Goal: Task Accomplishment & Management: Manage account settings

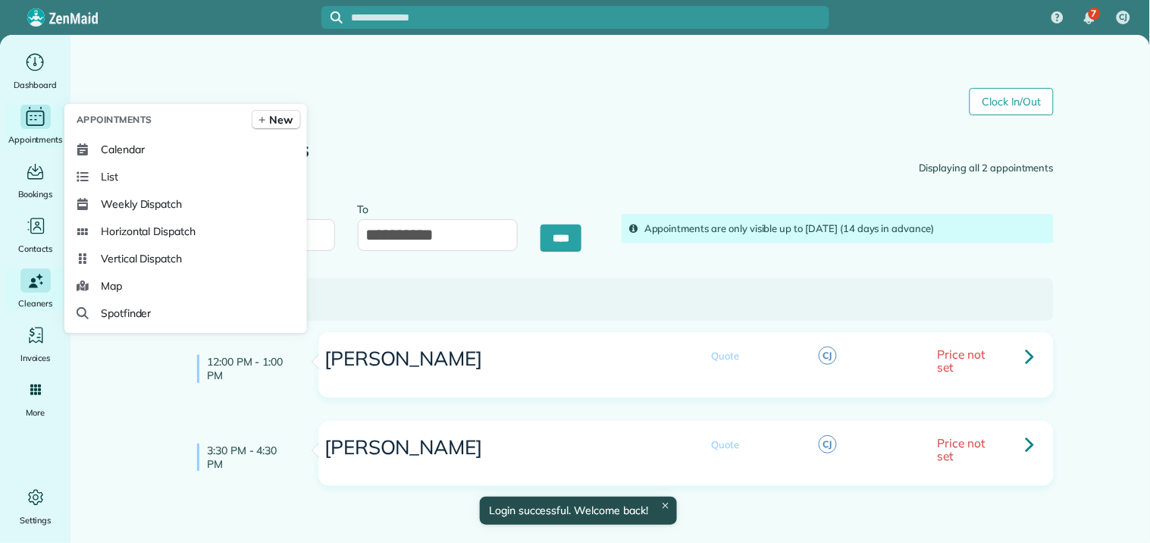
click at [42, 110] on icon "Main" at bounding box center [36, 116] width 24 height 23
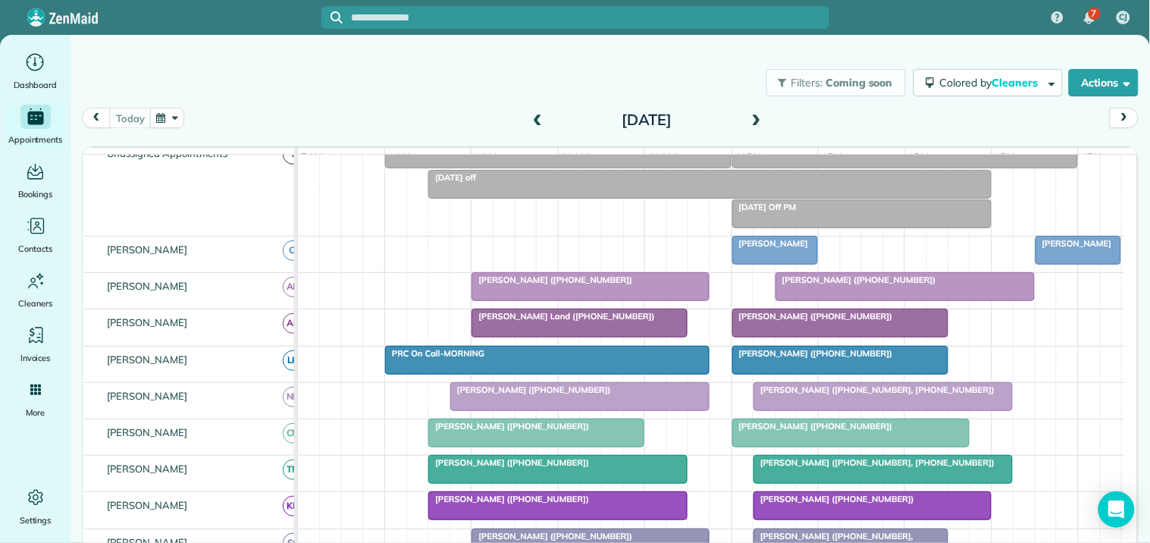
scroll to position [168, 0]
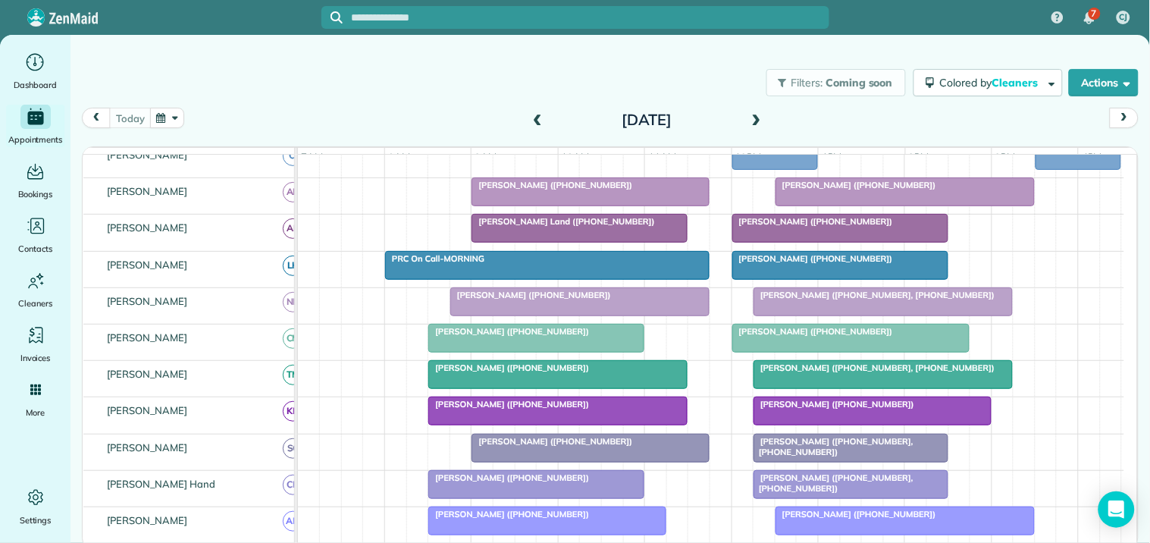
click at [761, 115] on span at bounding box center [757, 121] width 17 height 14
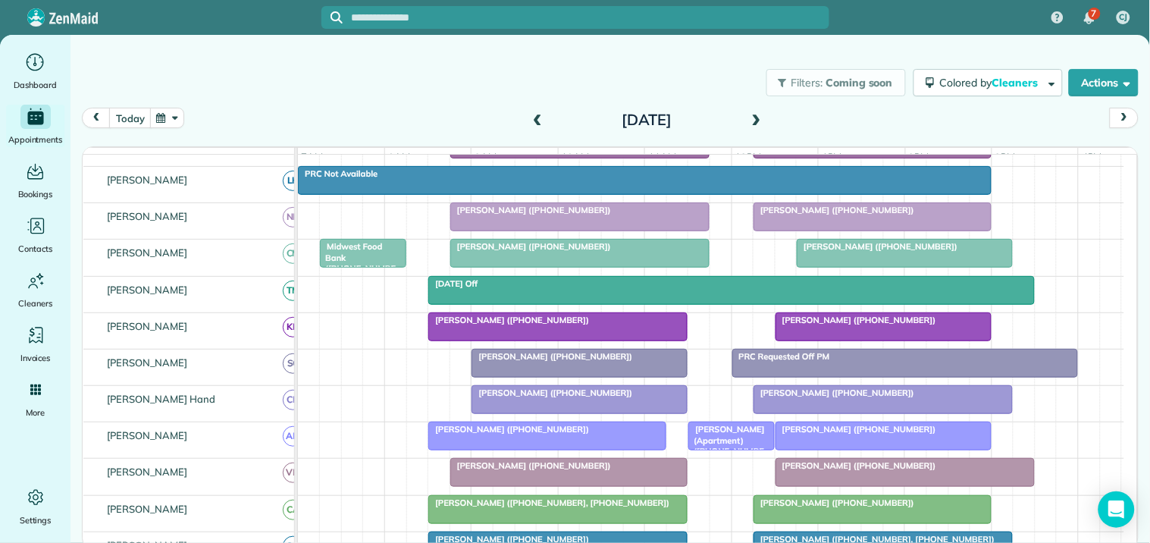
scroll to position [413, 0]
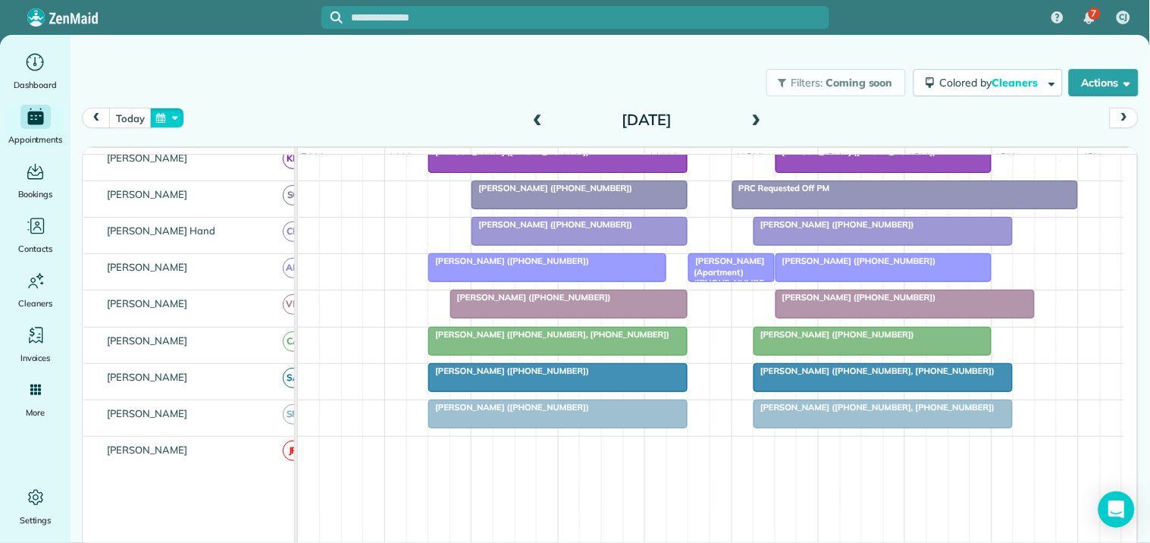
click at [177, 119] on button "button" at bounding box center [167, 118] width 35 height 20
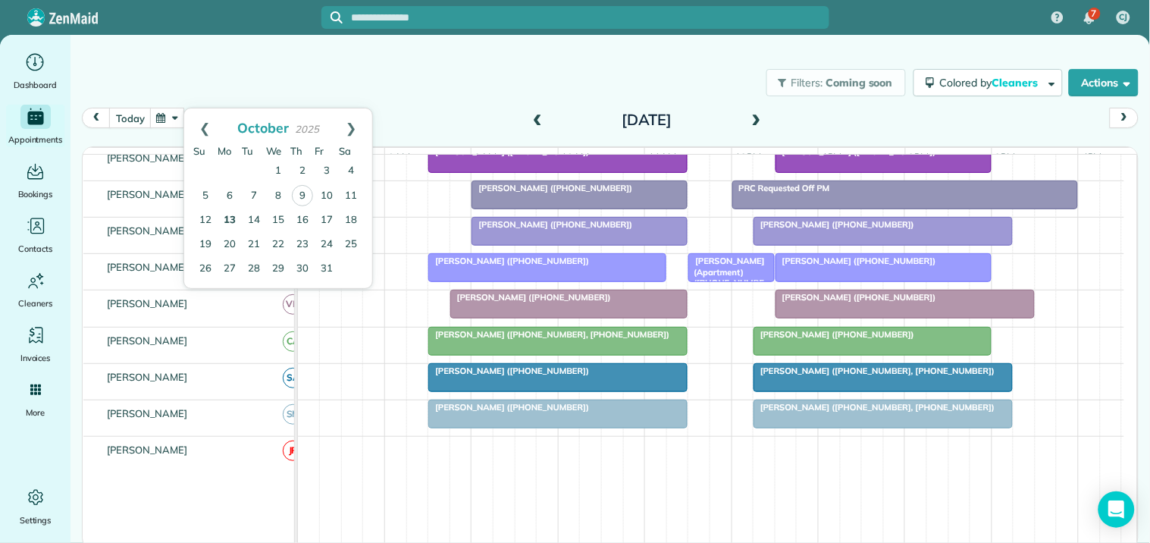
click at [231, 216] on link "13" at bounding box center [230, 221] width 24 height 24
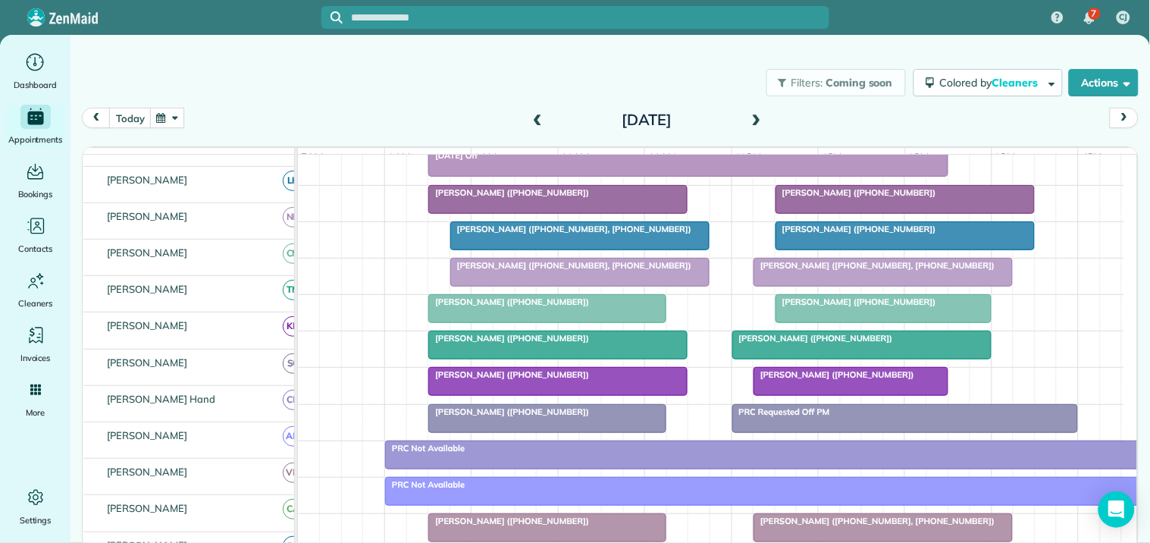
scroll to position [0, 0]
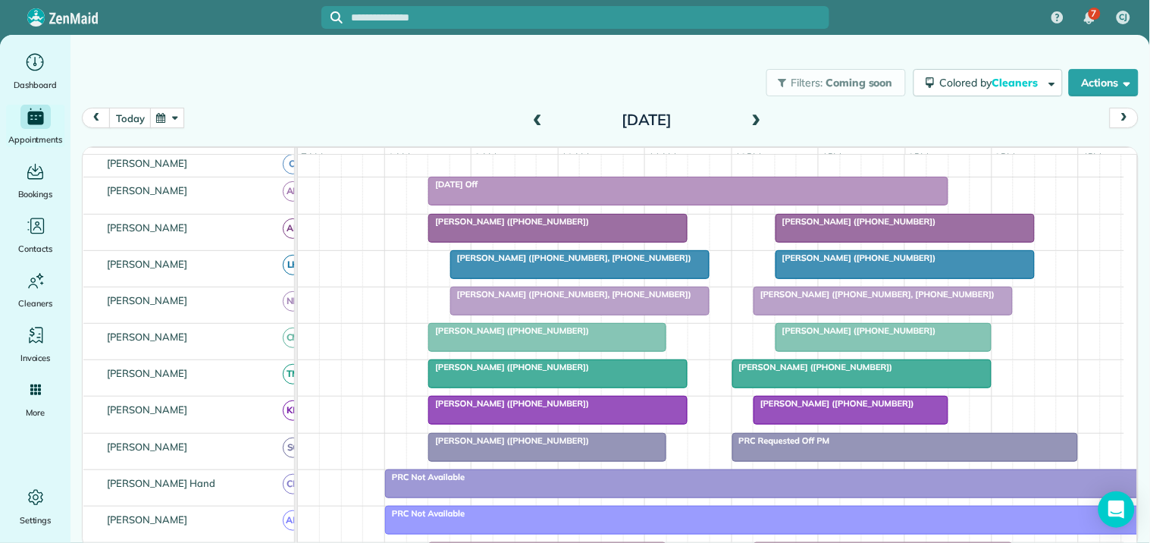
click at [756, 120] on span at bounding box center [757, 121] width 17 height 14
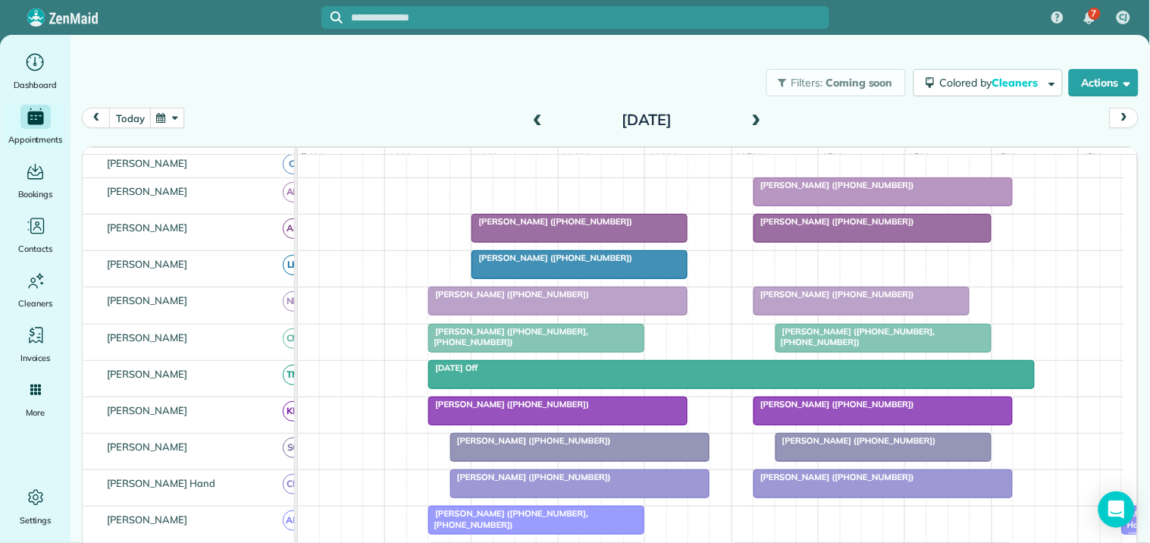
scroll to position [358, 0]
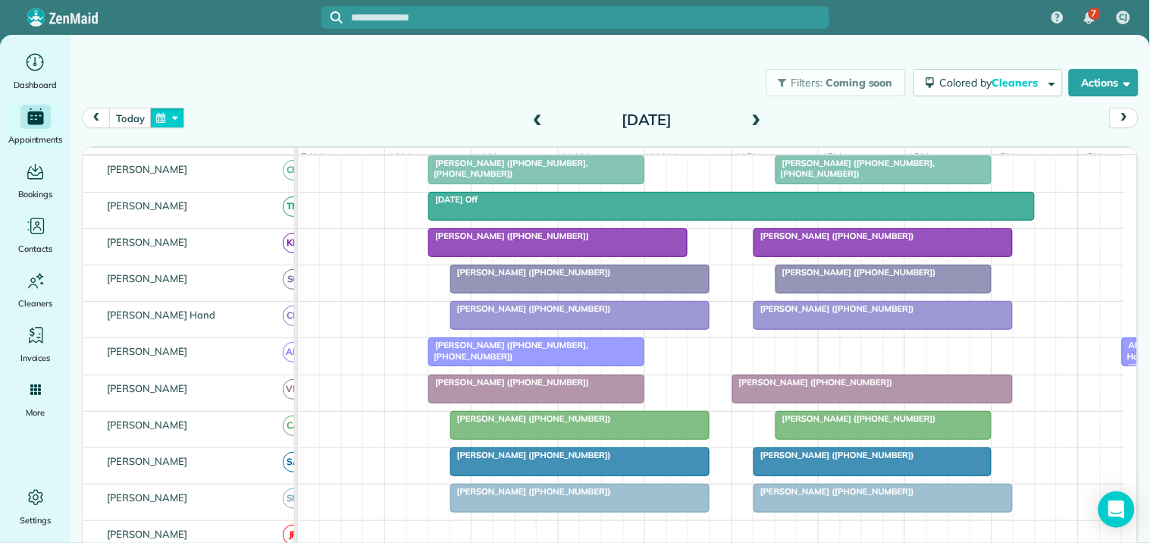
click at [177, 118] on button "button" at bounding box center [167, 118] width 35 height 20
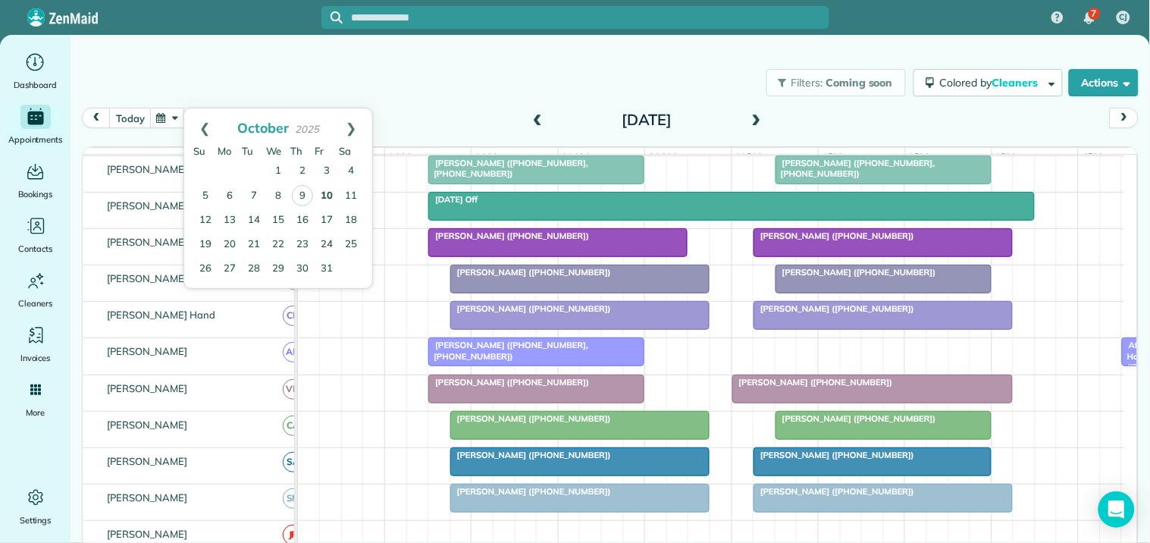
click at [325, 192] on link "10" at bounding box center [327, 196] width 24 height 24
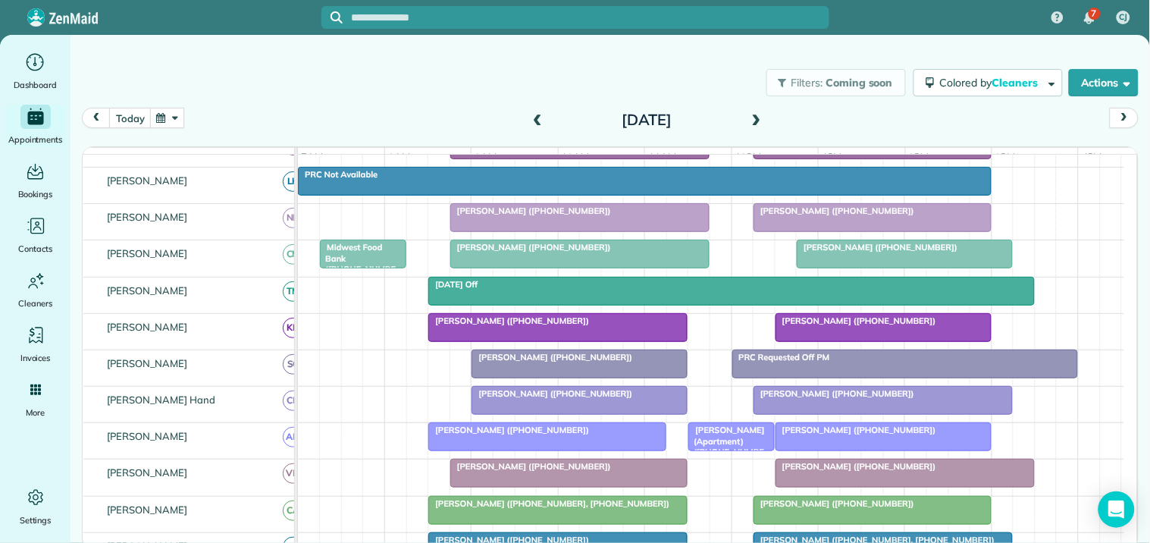
scroll to position [160, 0]
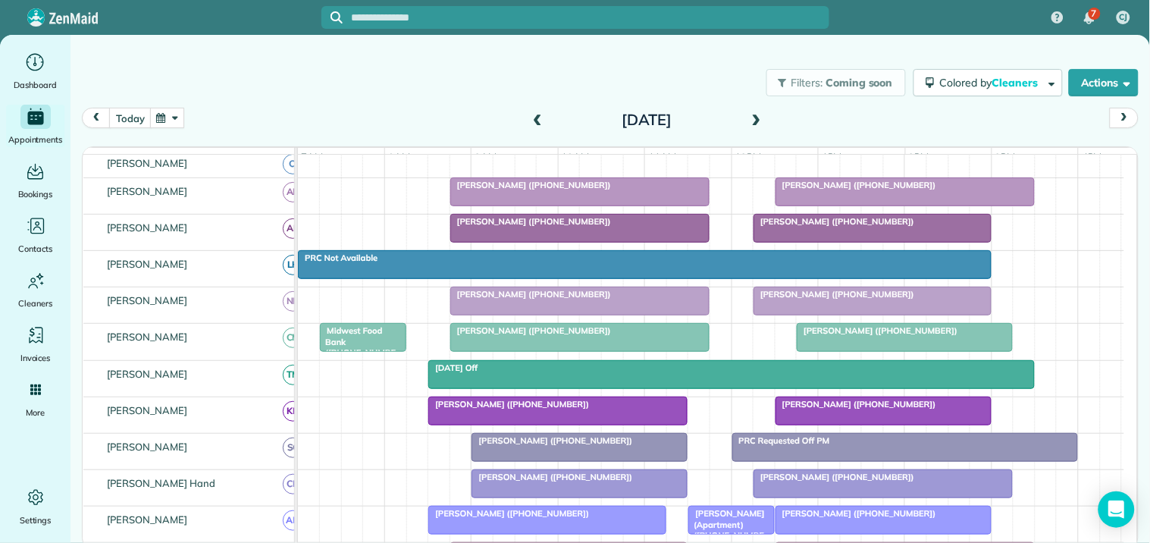
click at [893, 190] on span "[PERSON_NAME] ([PHONE_NUMBER])" at bounding box center [856, 185] width 162 height 11
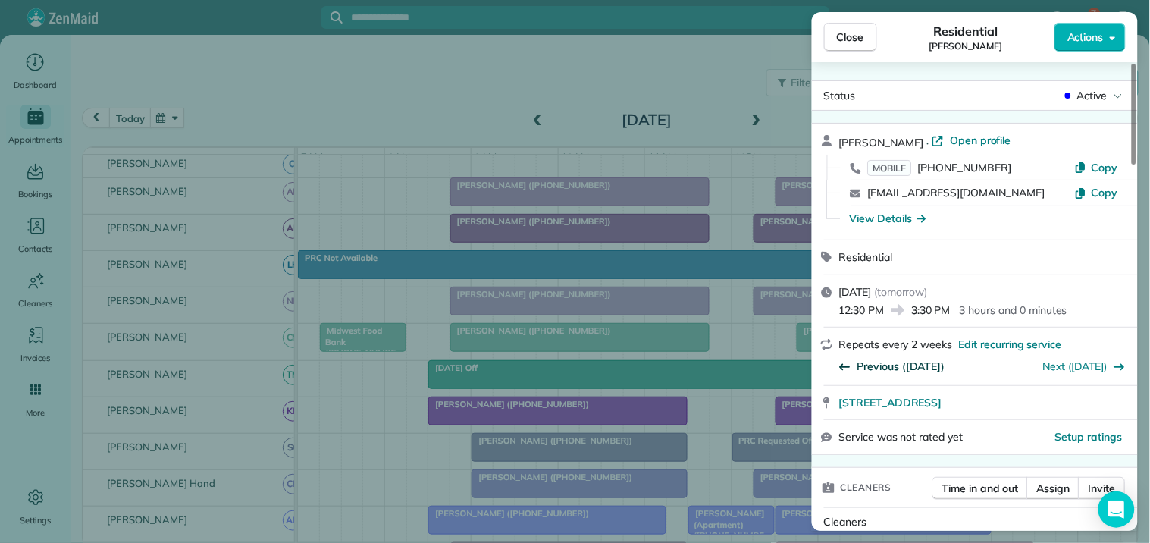
click at [887, 366] on span "Previous ([DATE])" at bounding box center [902, 366] width 88 height 15
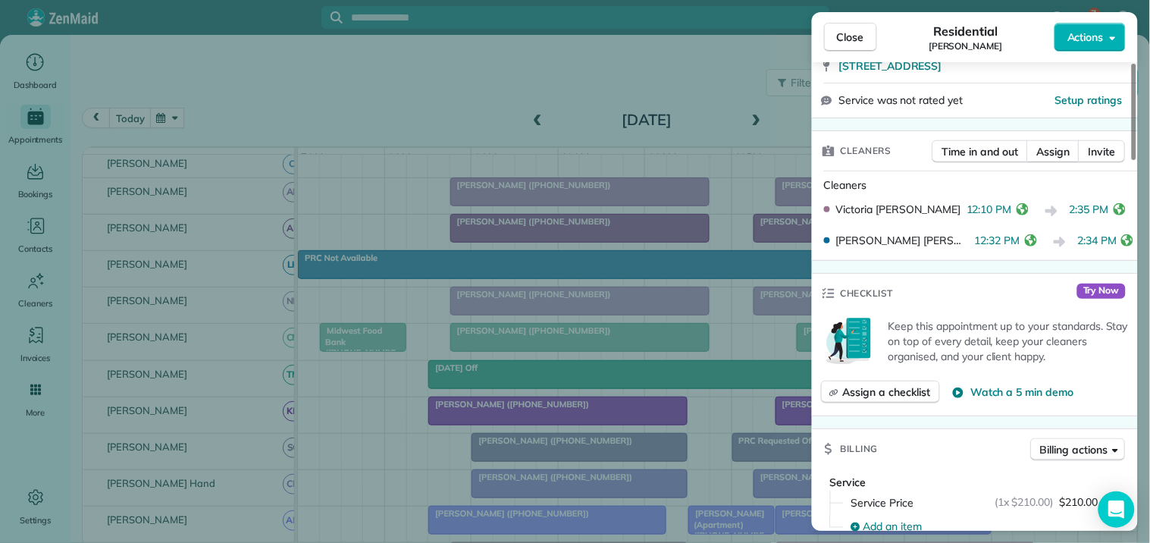
scroll to position [253, 0]
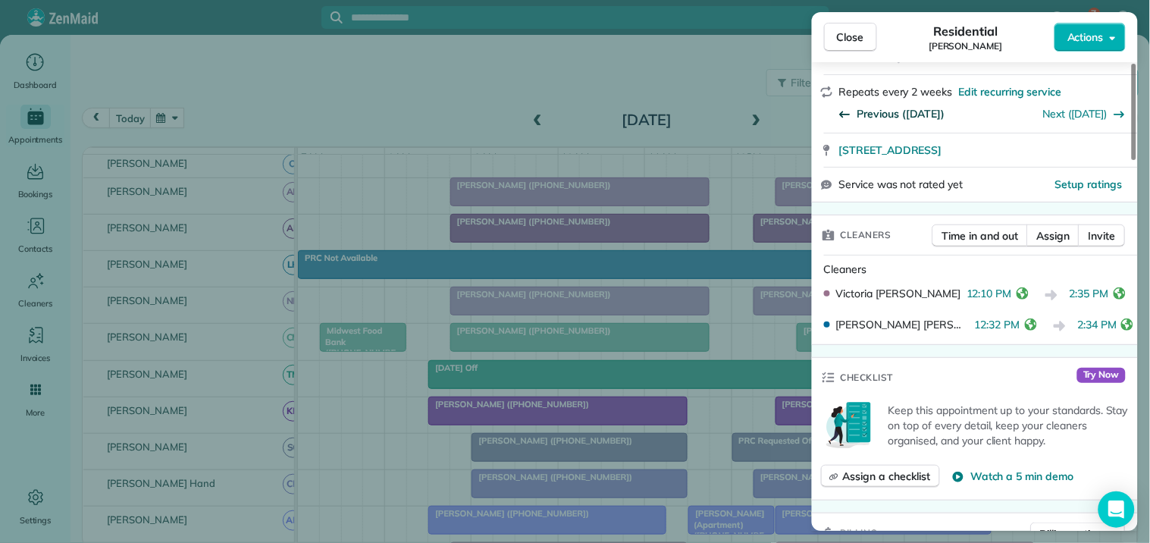
click at [906, 108] on span "Previous (Sep 12)" at bounding box center [902, 113] width 88 height 15
click at [906, 108] on span "Previous (Aug 29)" at bounding box center [902, 113] width 88 height 15
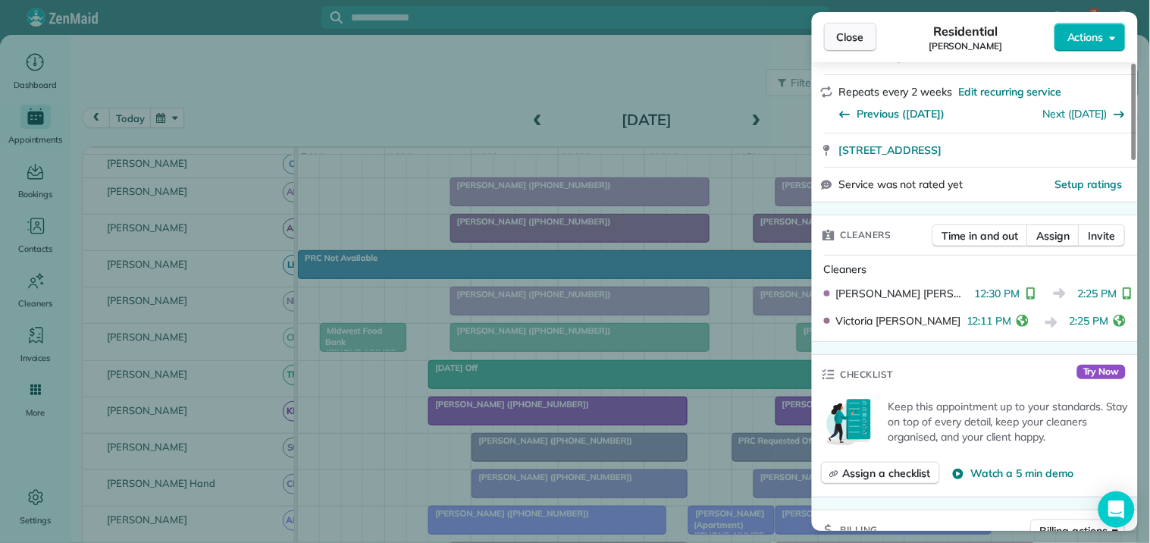
click at [852, 38] on span "Close" at bounding box center [850, 37] width 27 height 15
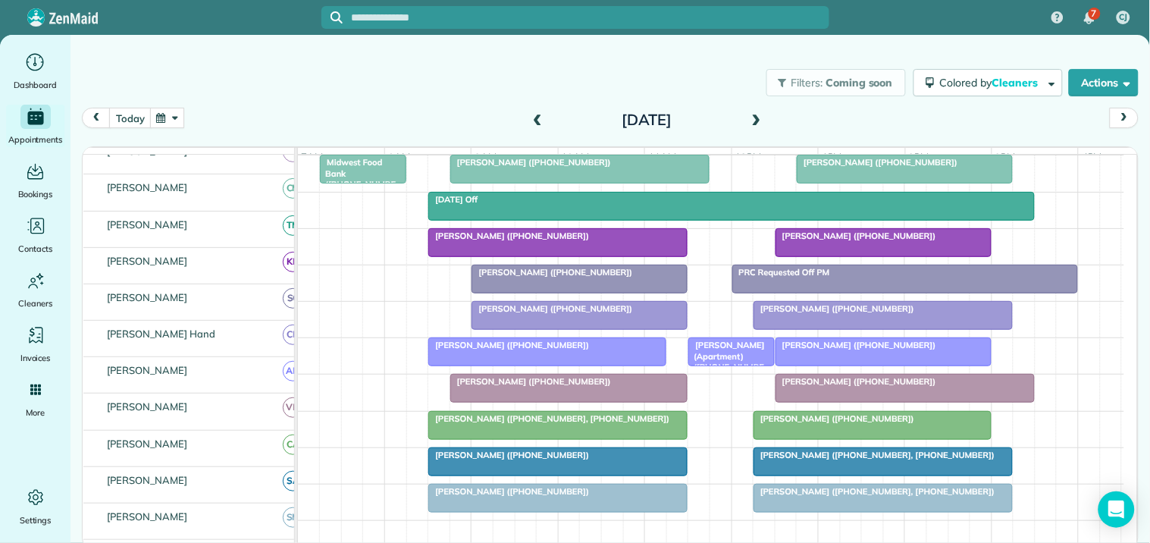
scroll to position [328, 0]
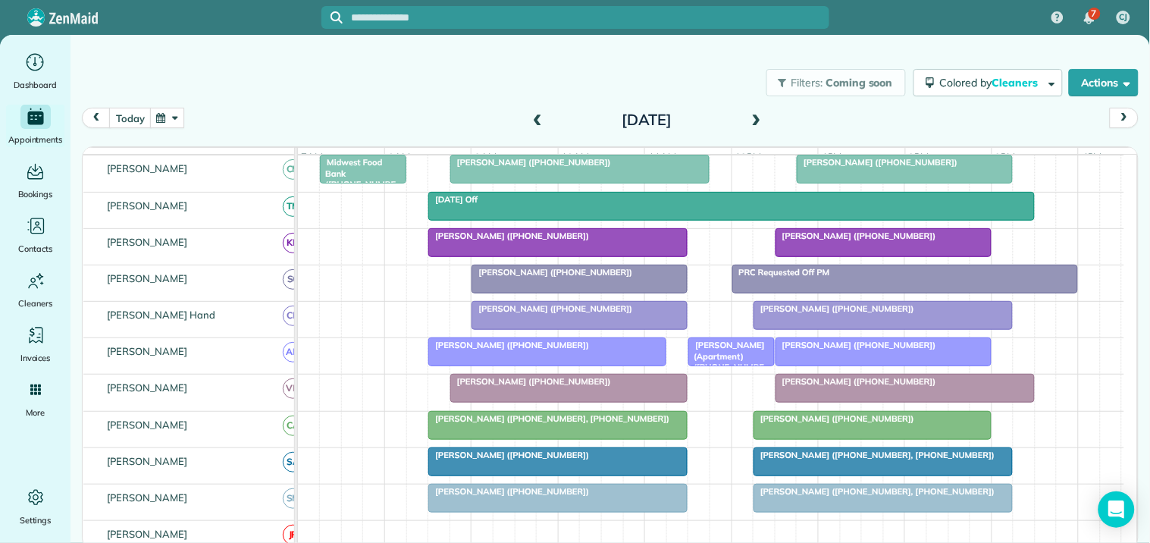
click at [168, 115] on button "button" at bounding box center [167, 118] width 35 height 20
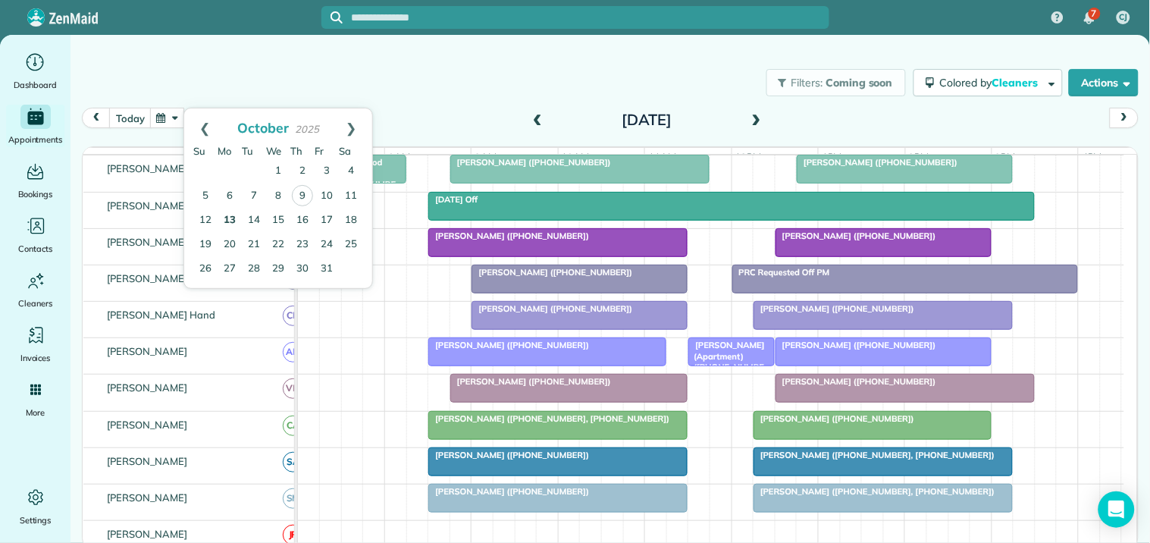
click at [225, 212] on link "13" at bounding box center [230, 221] width 24 height 24
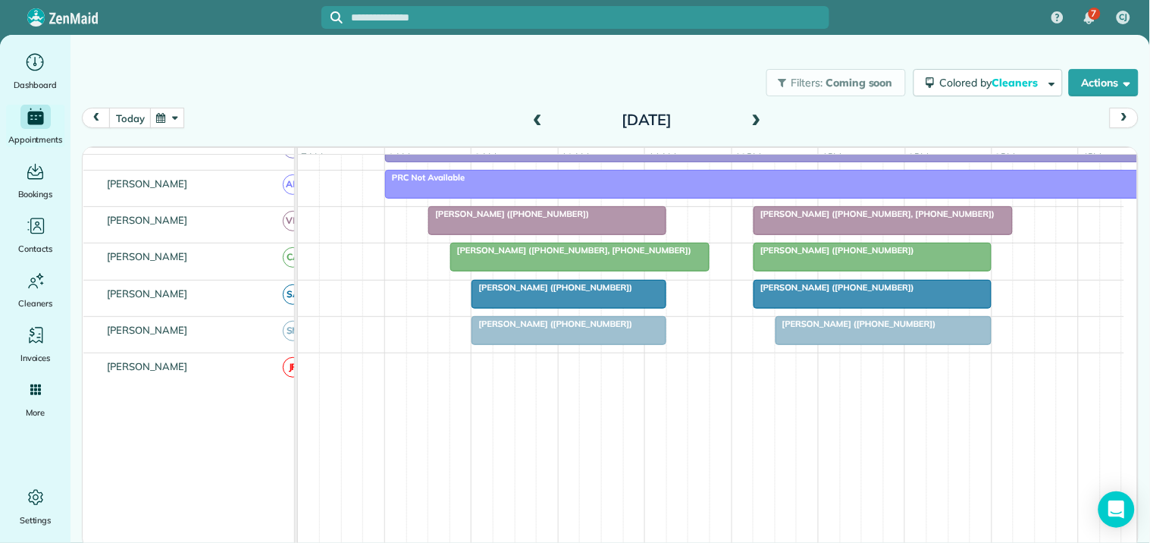
scroll to position [214, 0]
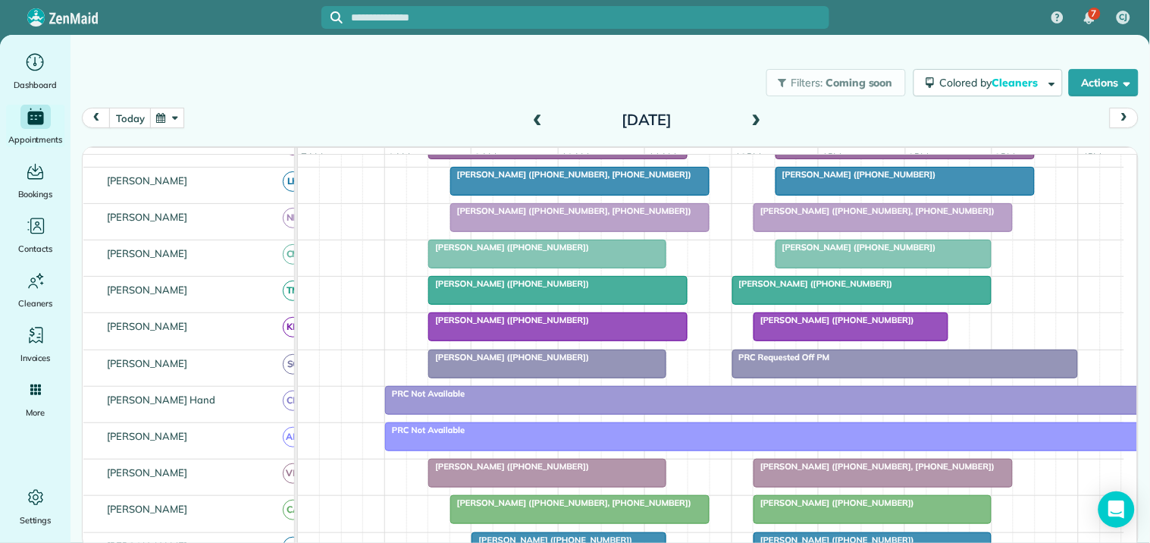
click at [759, 119] on span at bounding box center [757, 121] width 17 height 14
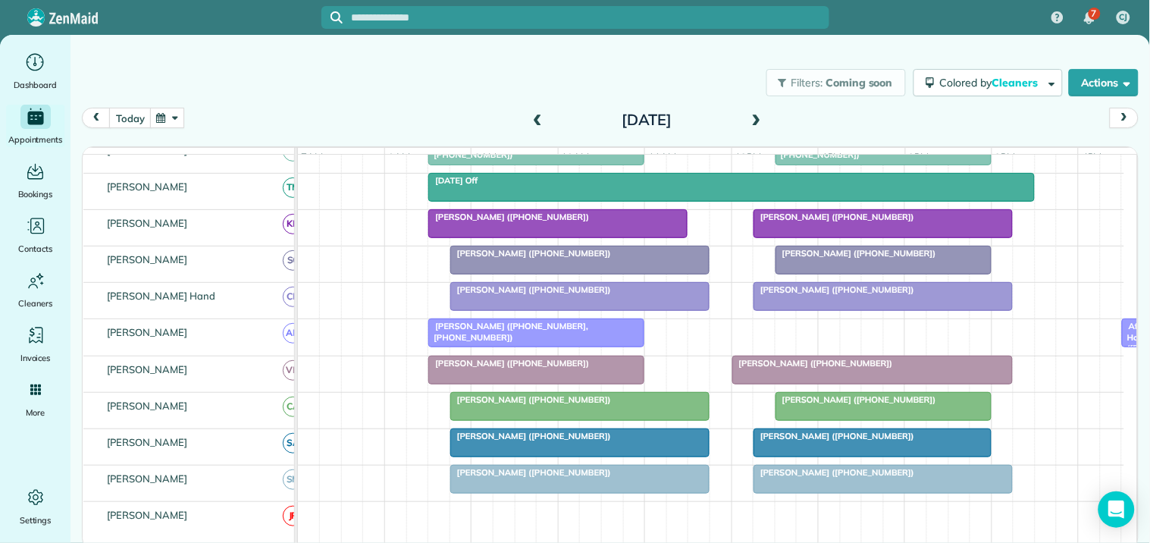
scroll to position [414, 0]
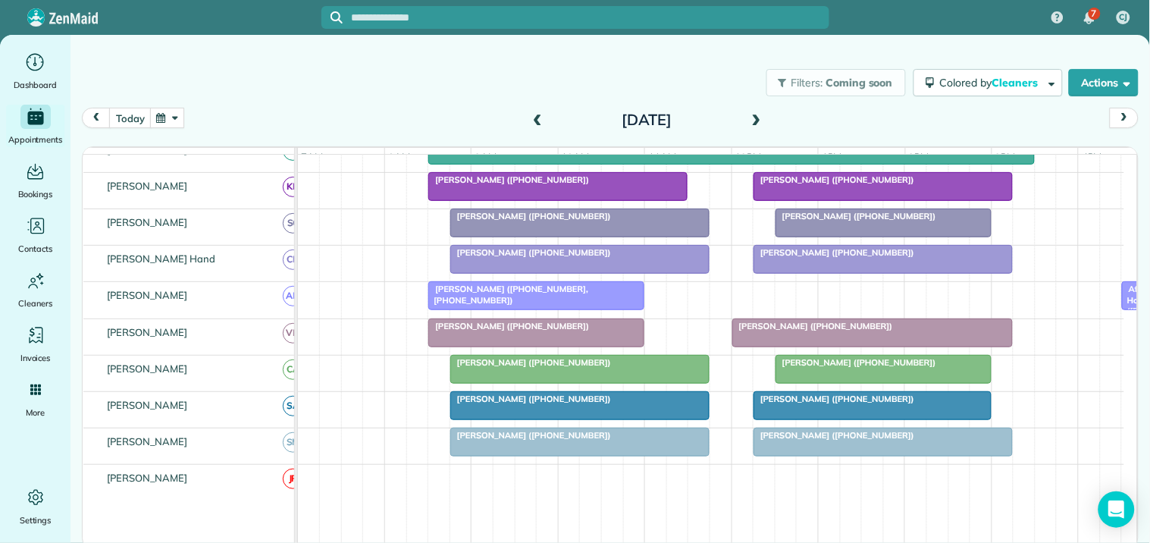
click at [757, 116] on span at bounding box center [757, 121] width 17 height 14
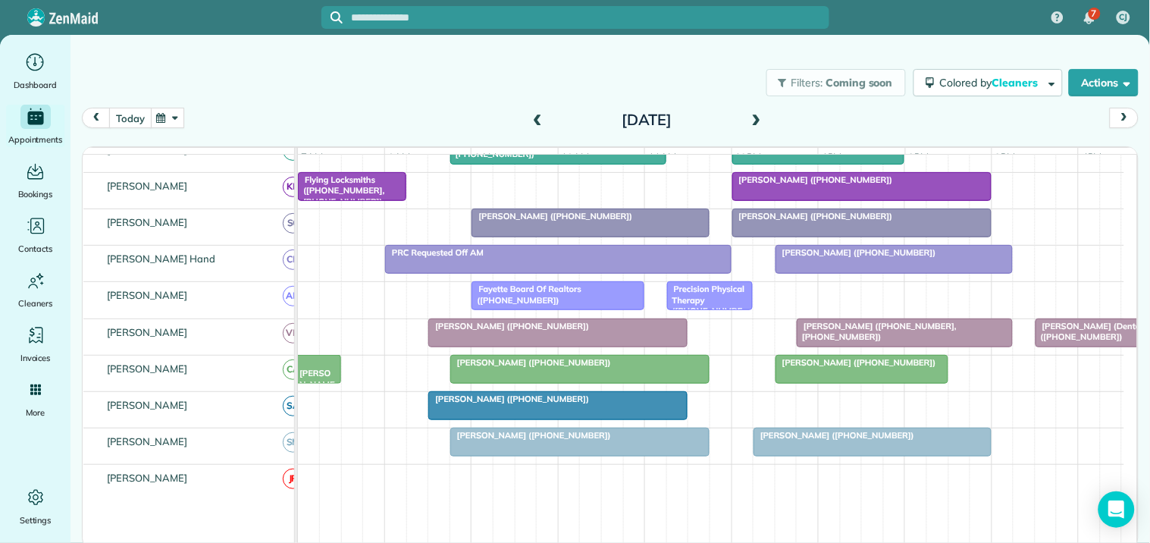
click at [125, 115] on button "today" at bounding box center [130, 118] width 42 height 20
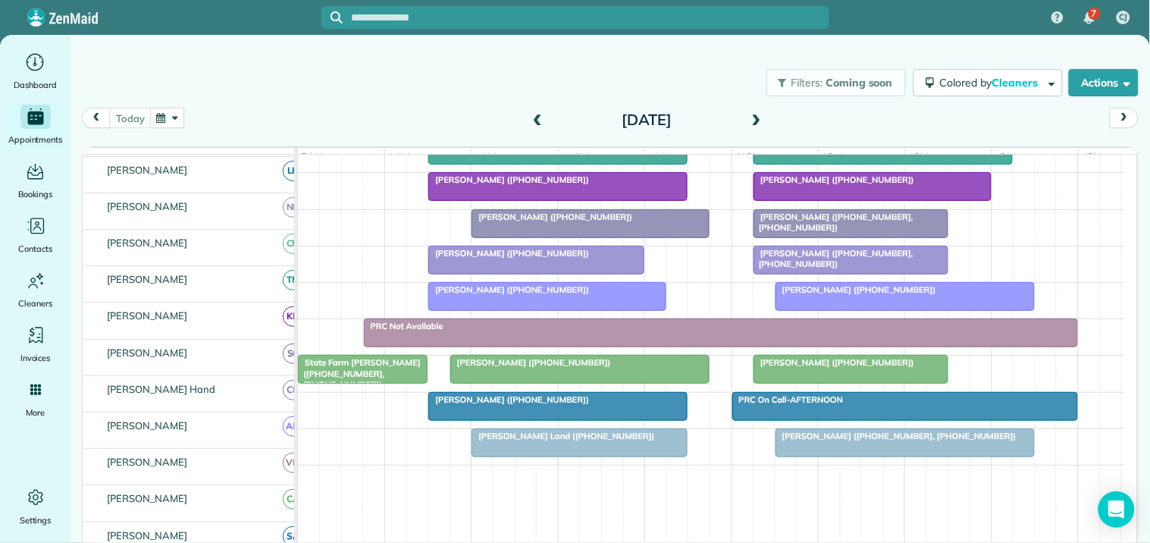
scroll to position [393, 0]
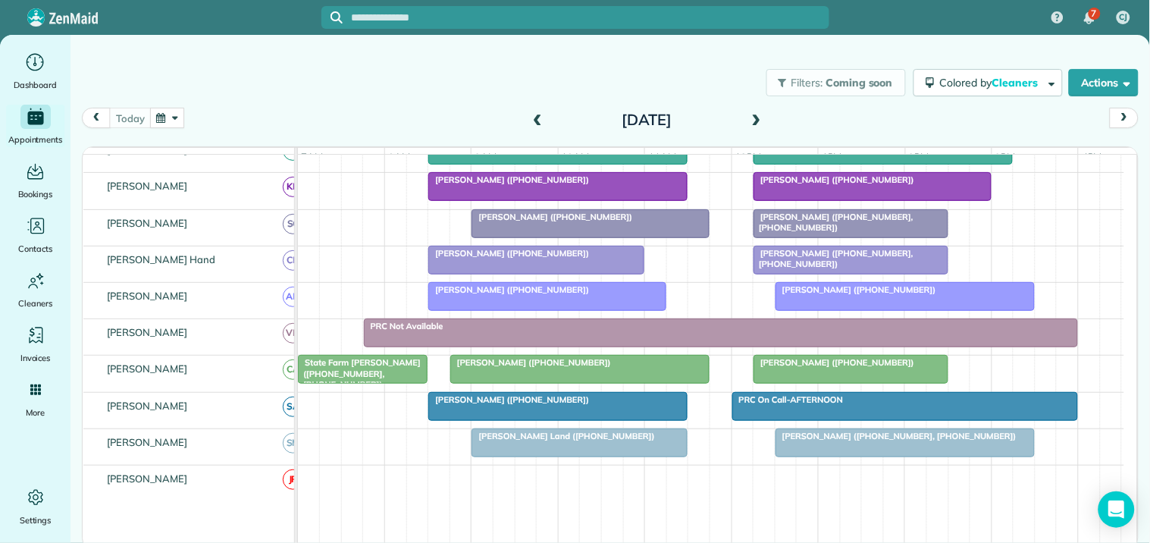
click at [880, 310] on div at bounding box center [906, 296] width 258 height 27
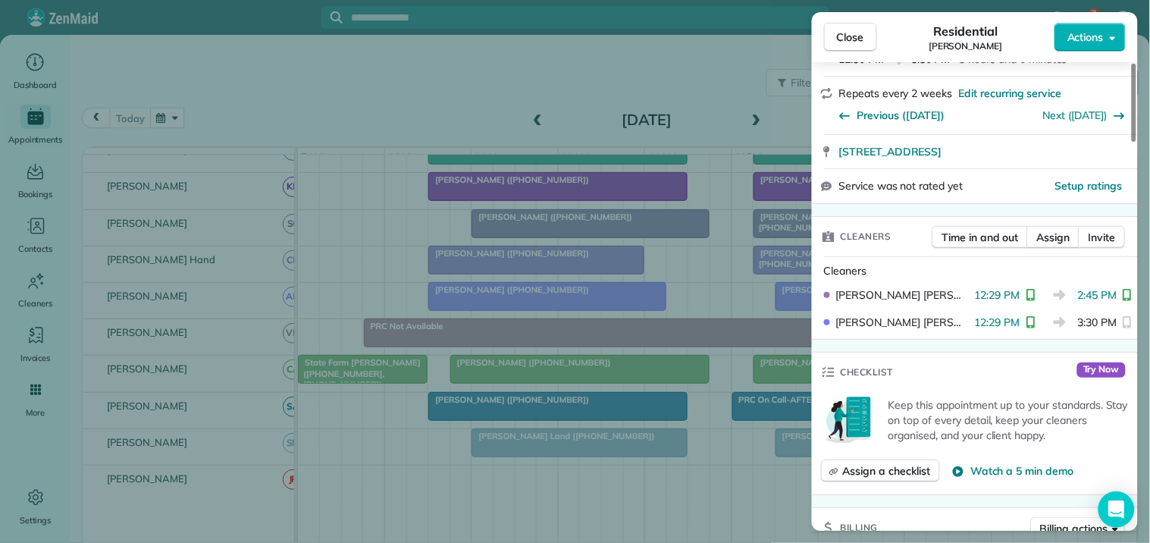
scroll to position [253, 0]
click at [973, 232] on span "Time in and out" at bounding box center [981, 235] width 77 height 15
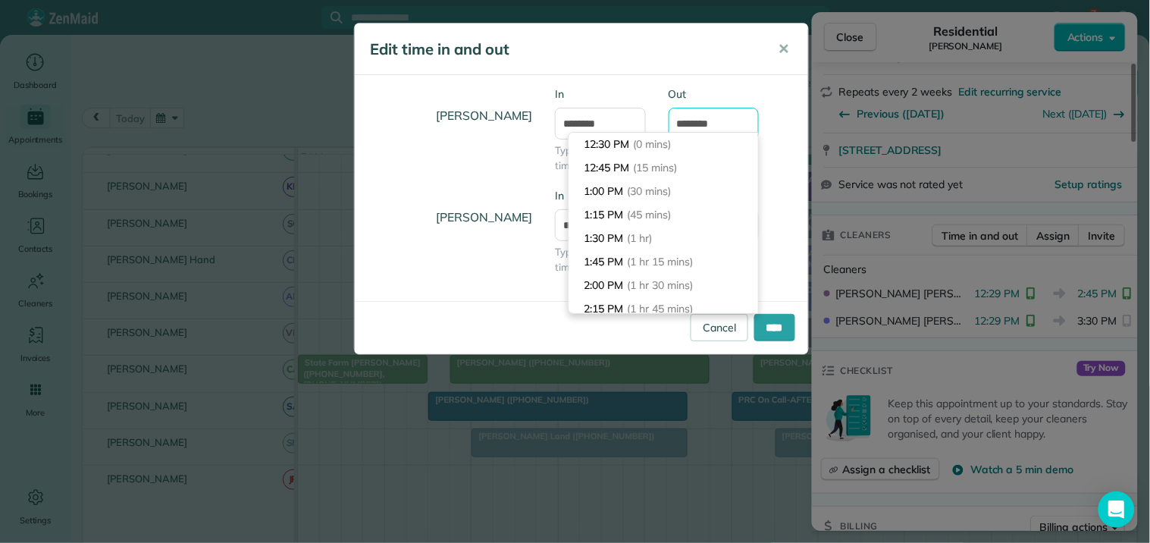
click at [700, 118] on input "*******" at bounding box center [714, 124] width 91 height 32
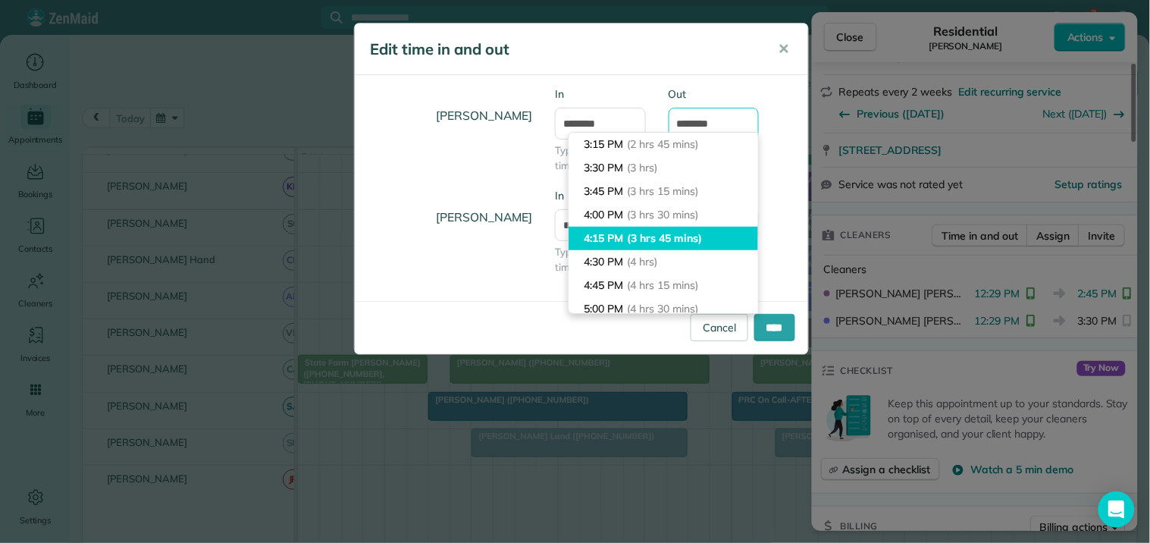
scroll to position [174, 0]
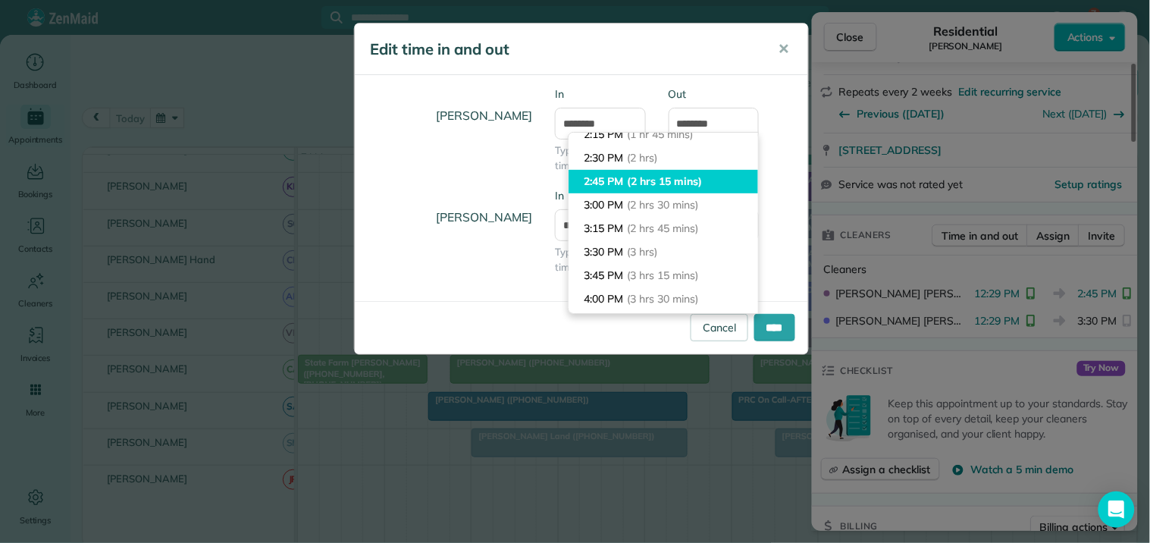
type input "*******"
click at [640, 183] on body "7 CJ Dashboard Appointments Bookings Contacts Cleaners Invoices Payroll Reports…" at bounding box center [575, 271] width 1150 height 543
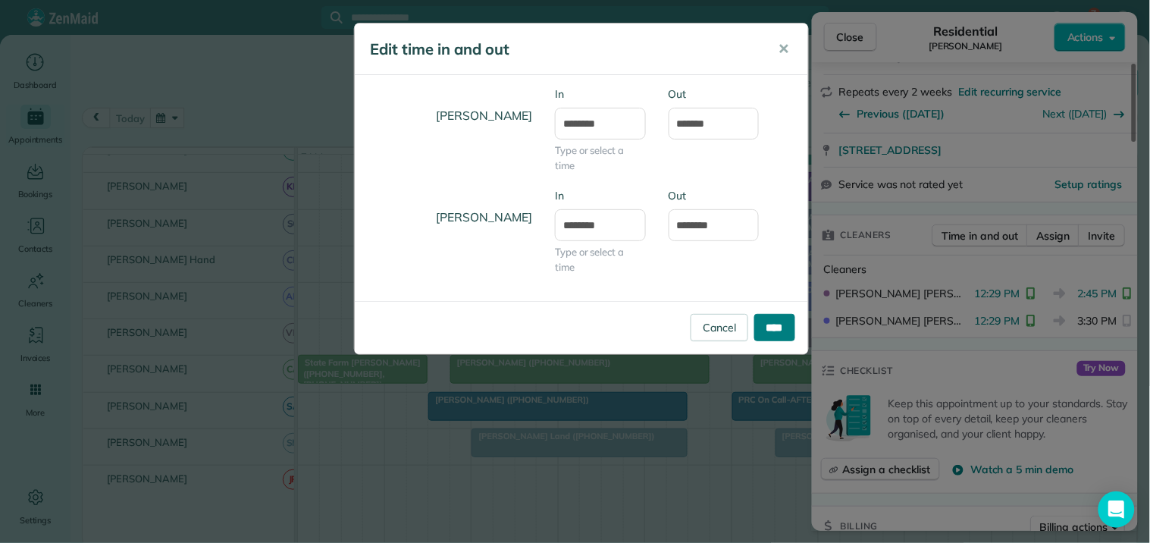
click at [783, 327] on input "****" at bounding box center [775, 327] width 41 height 27
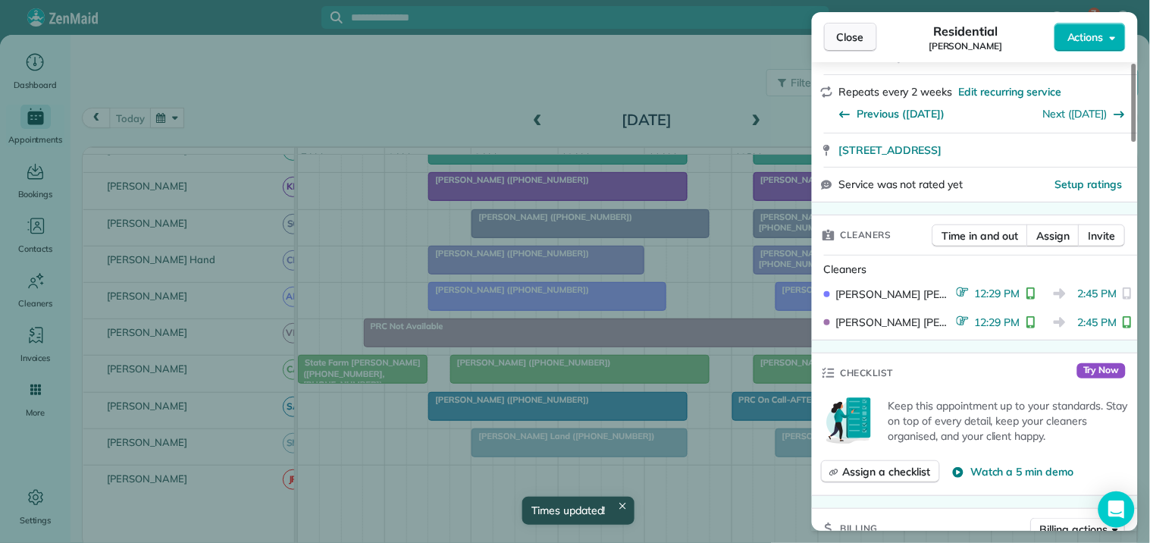
click at [865, 27] on button "Close" at bounding box center [850, 37] width 53 height 29
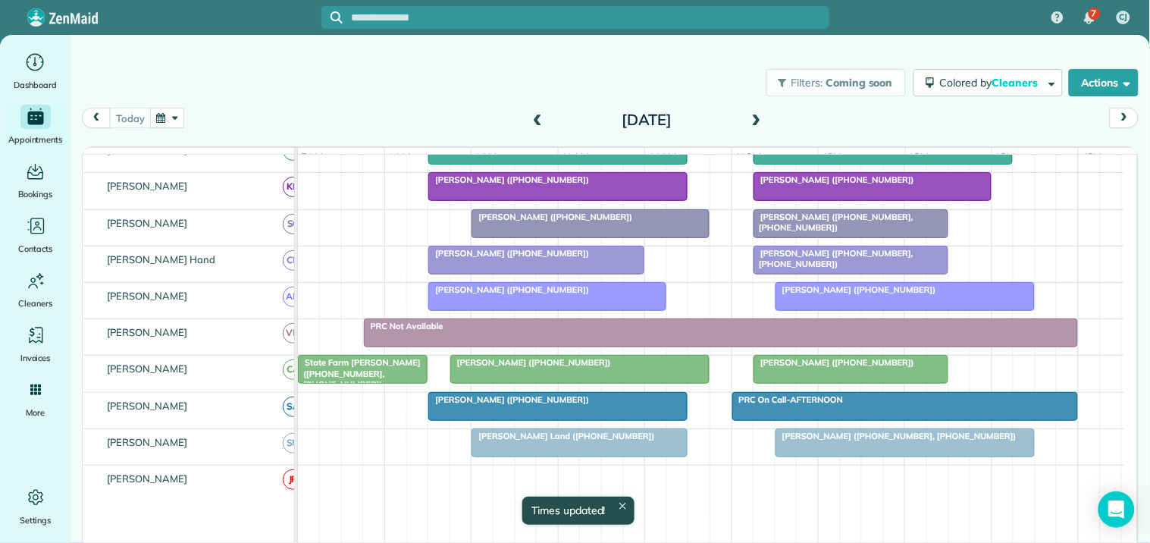
click at [869, 228] on span "[PERSON_NAME] ([PHONE_NUMBER], [PHONE_NUMBER])" at bounding box center [833, 222] width 161 height 21
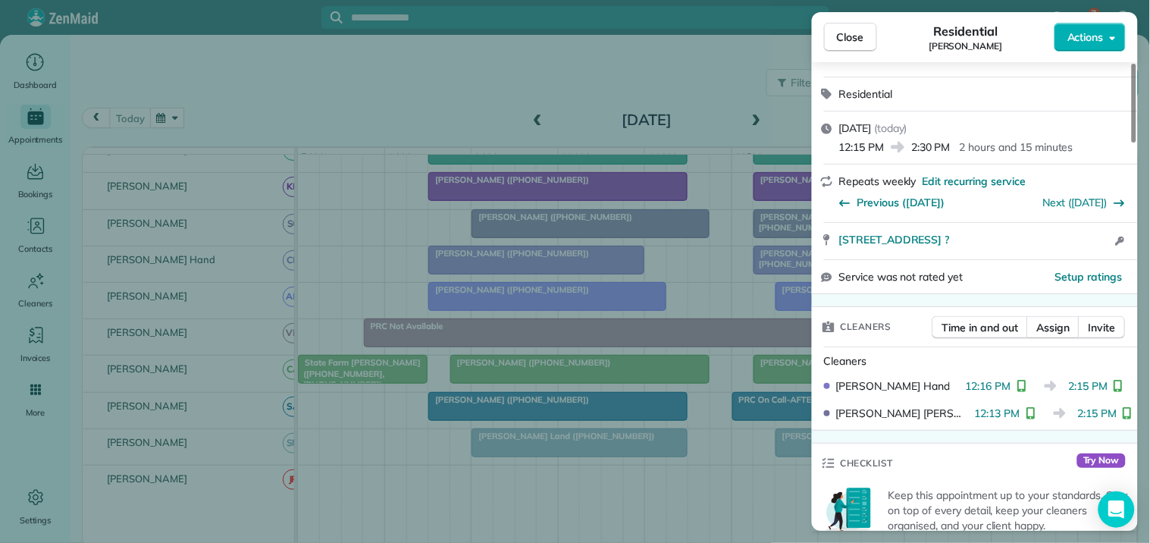
scroll to position [337, 0]
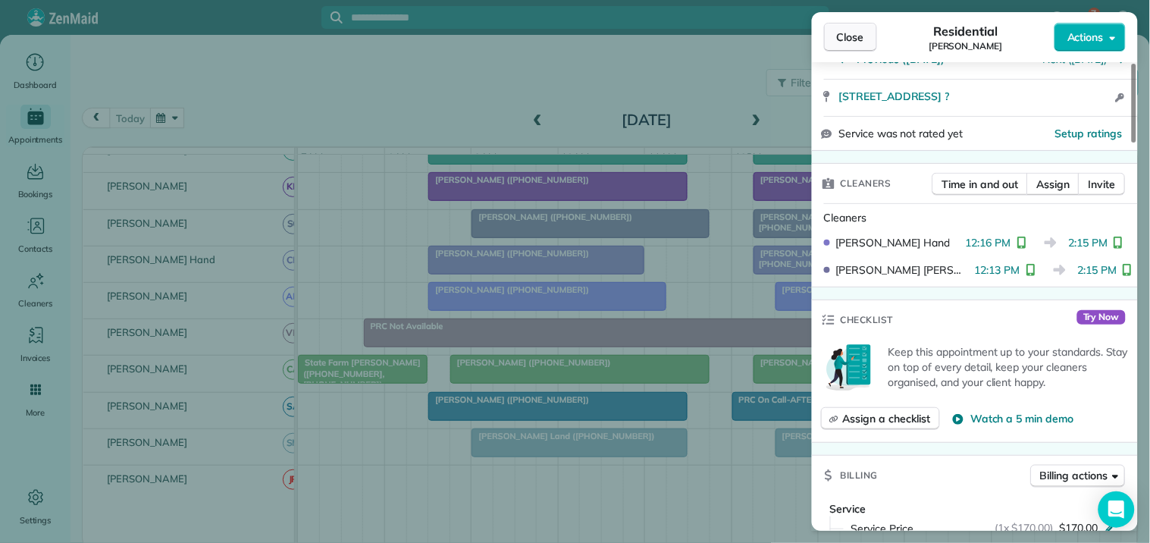
click at [848, 34] on span "Close" at bounding box center [850, 37] width 27 height 15
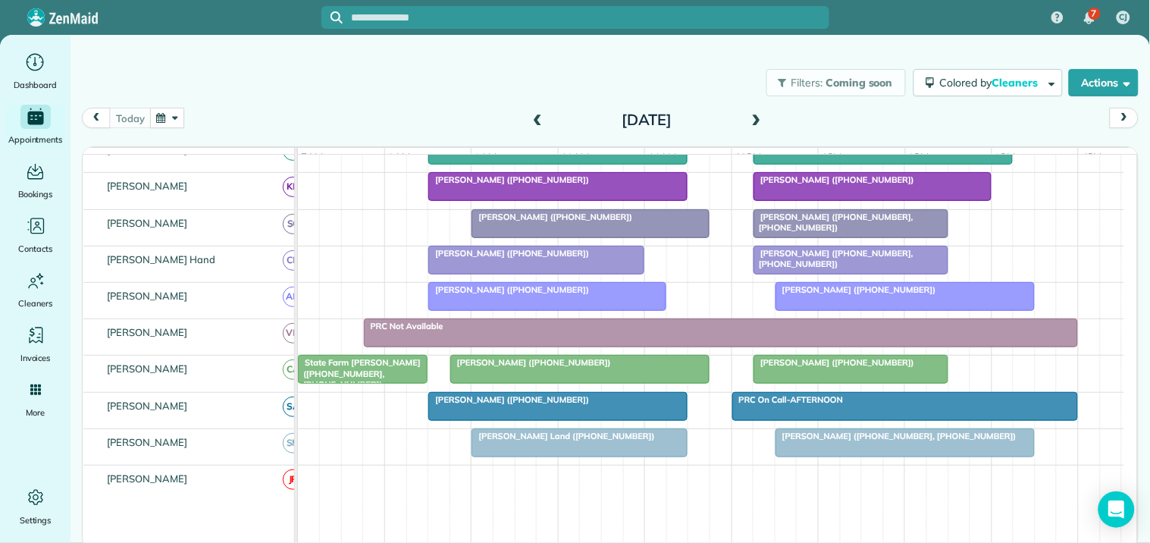
click at [695, 77] on div "Filters: Coming soon Colored by Cleaners Color by Cleaner Color by Team Color b…" at bounding box center [611, 83] width 1080 height 50
click at [604, 54] on div "Filters: Coming soon Colored by Cleaners Color by Cleaner Color by Team Color b…" at bounding box center [611, 267] width 1080 height 464
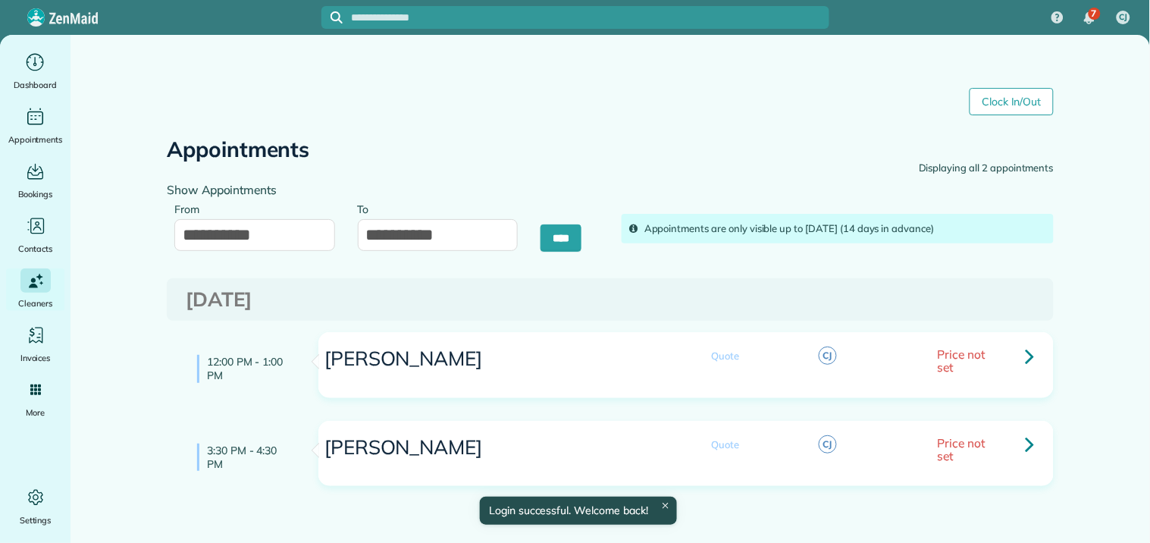
type input "**********"
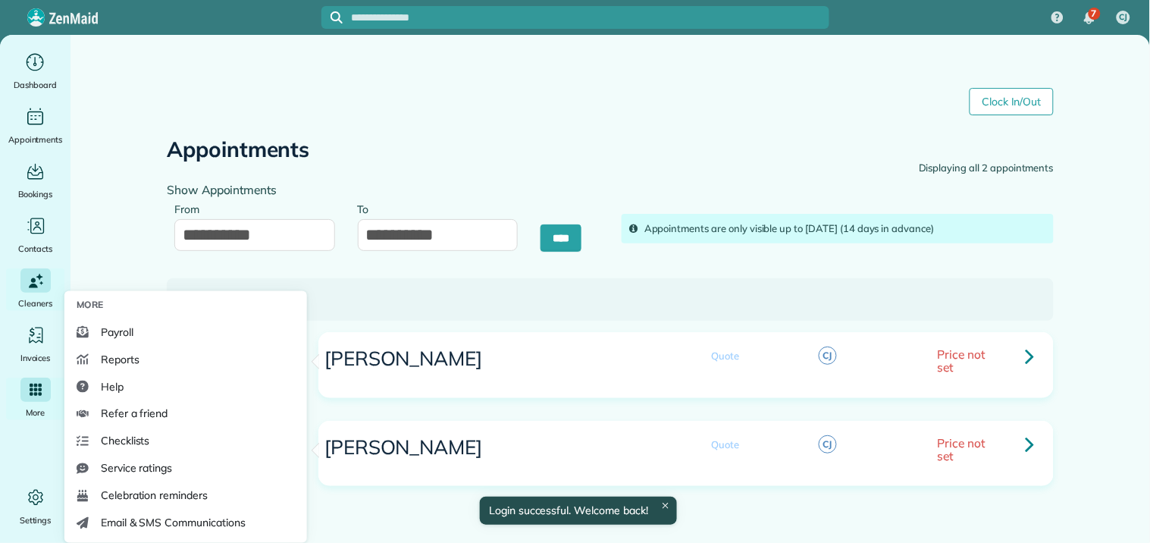
click at [18, 394] on div "More" at bounding box center [35, 399] width 61 height 42
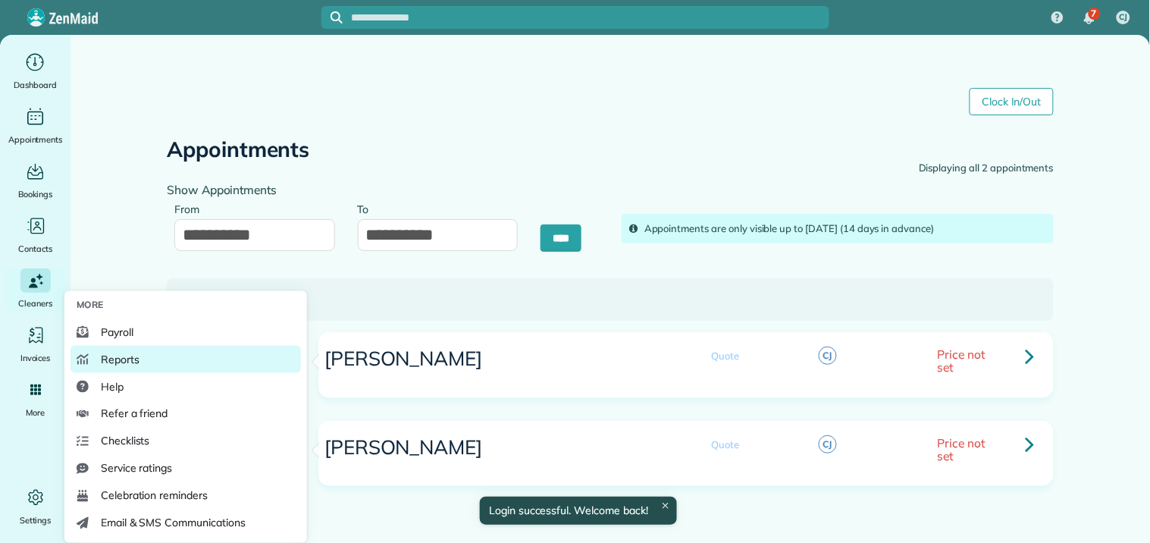
click at [125, 359] on span "Reports" at bounding box center [120, 359] width 39 height 15
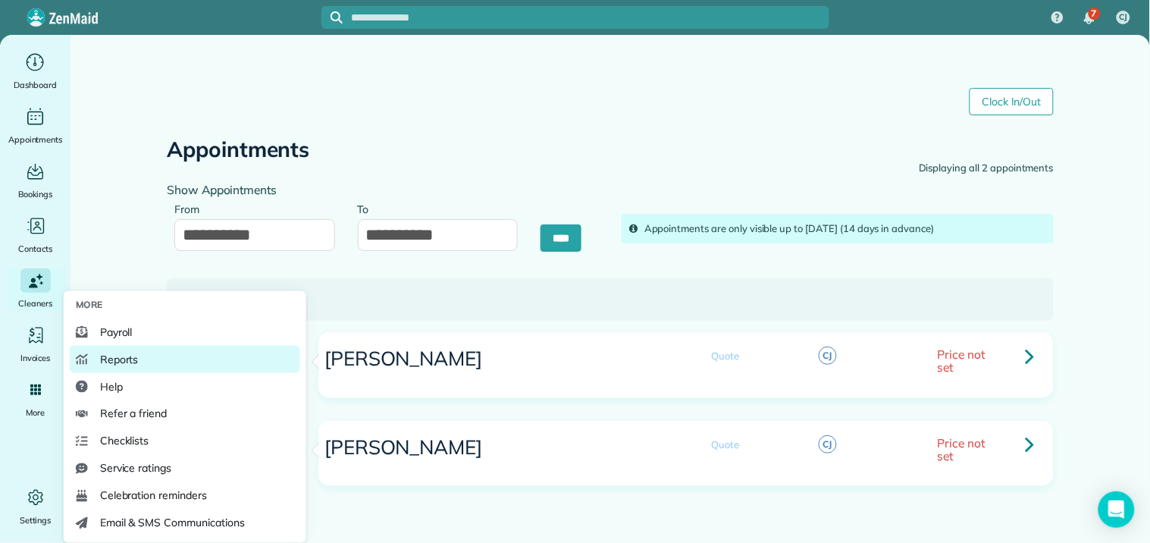
click at [133, 353] on span "Reports" at bounding box center [119, 359] width 39 height 15
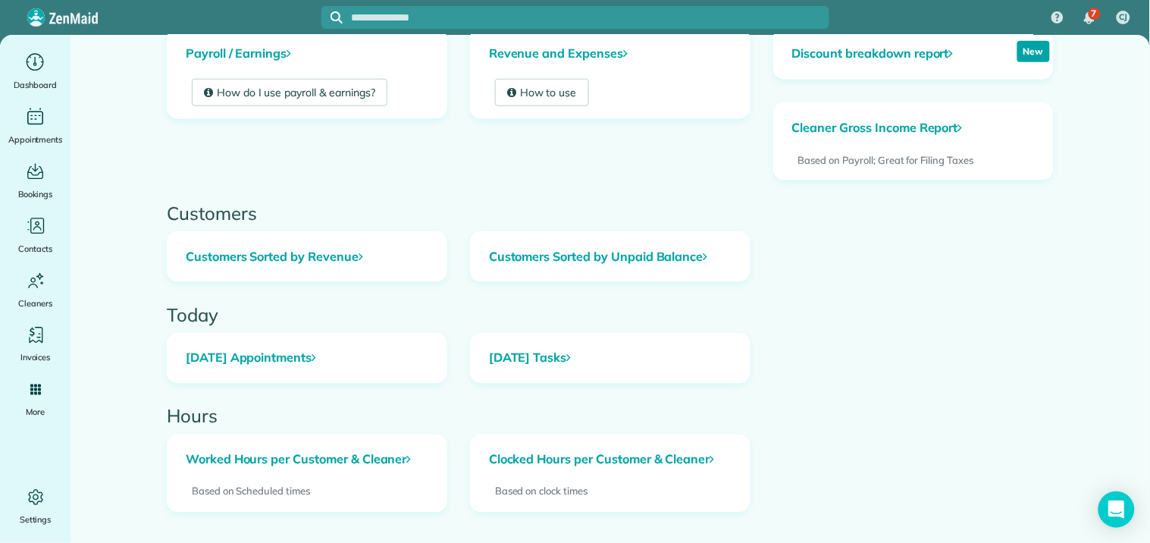
scroll to position [470, 0]
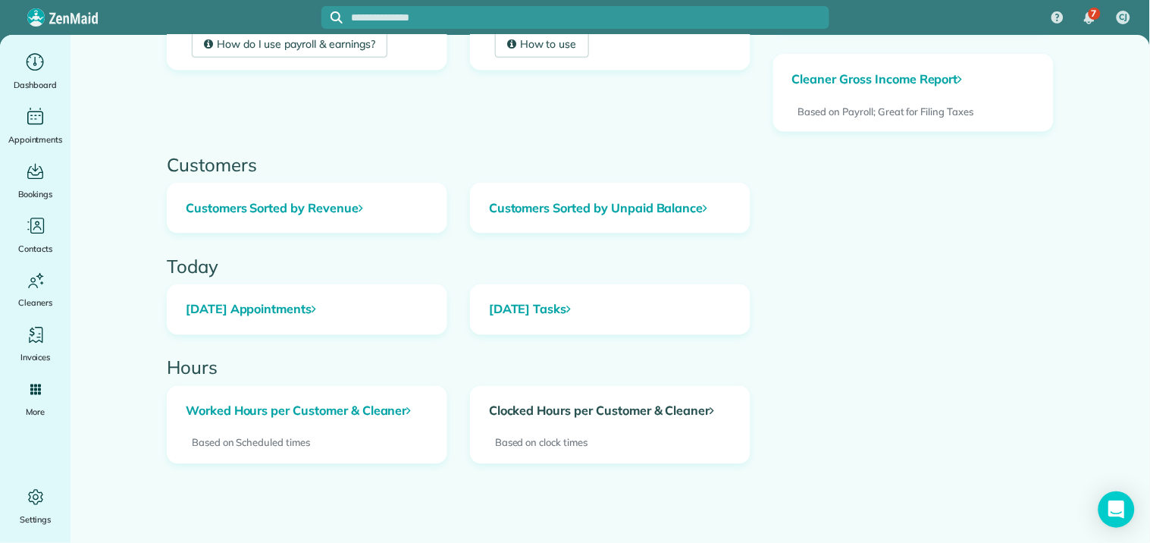
click at [600, 411] on link "Clocked Hours per Customer & Cleaner" at bounding box center [610, 412] width 279 height 50
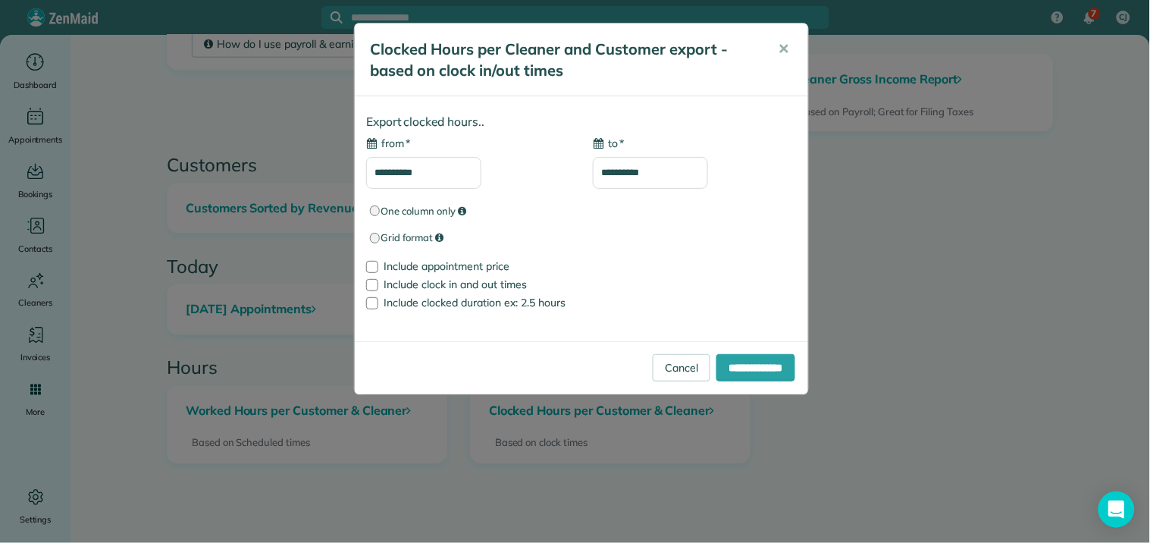
type input "**********"
click at [432, 171] on input "**********" at bounding box center [423, 173] width 115 height 32
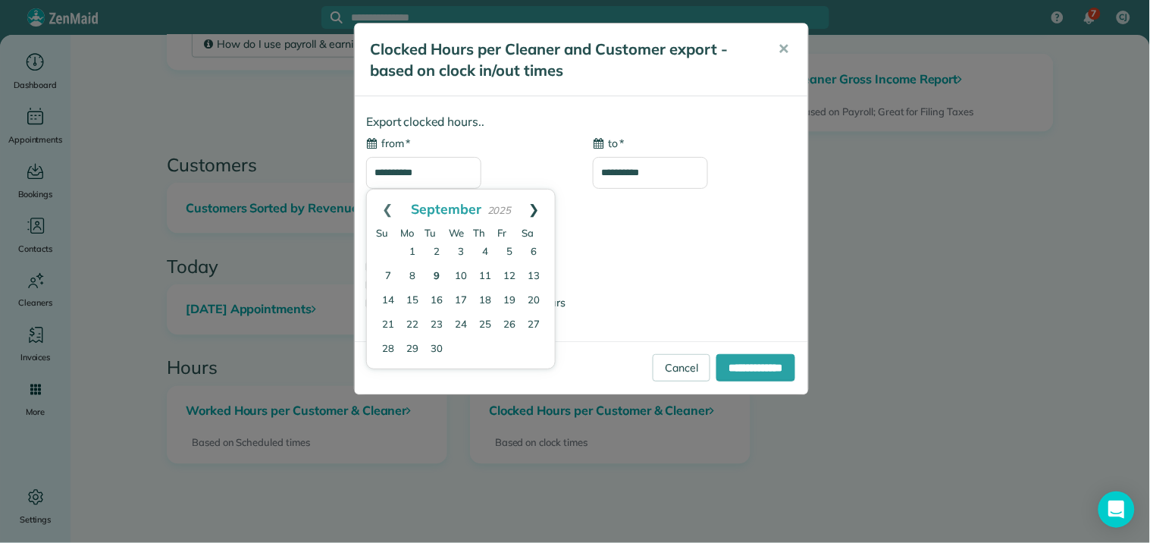
click at [537, 199] on link "Next" at bounding box center [535, 209] width 42 height 38
click at [481, 278] on link "9" at bounding box center [485, 276] width 21 height 21
type input "**********"
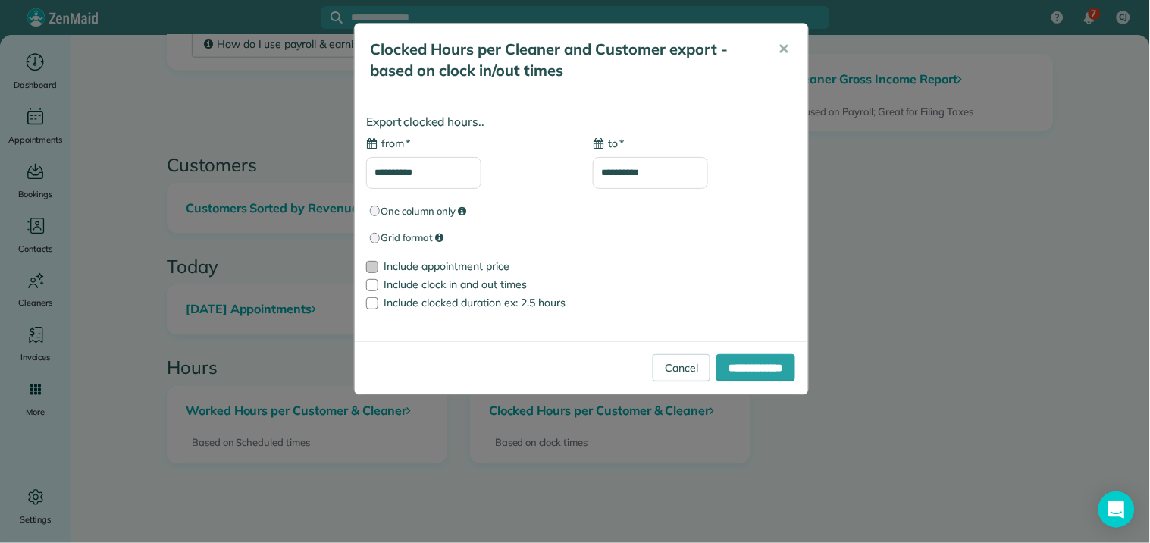
click at [372, 268] on div at bounding box center [372, 267] width 12 height 12
click at [761, 370] on input "**********" at bounding box center [756, 367] width 79 height 27
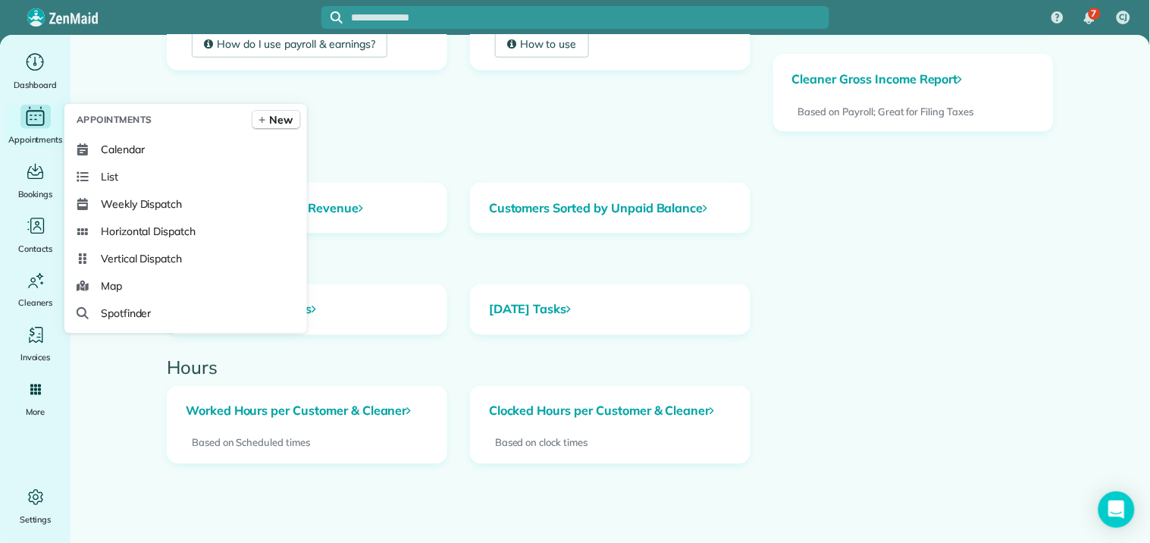
click at [46, 118] on icon "Main" at bounding box center [36, 116] width 24 height 23
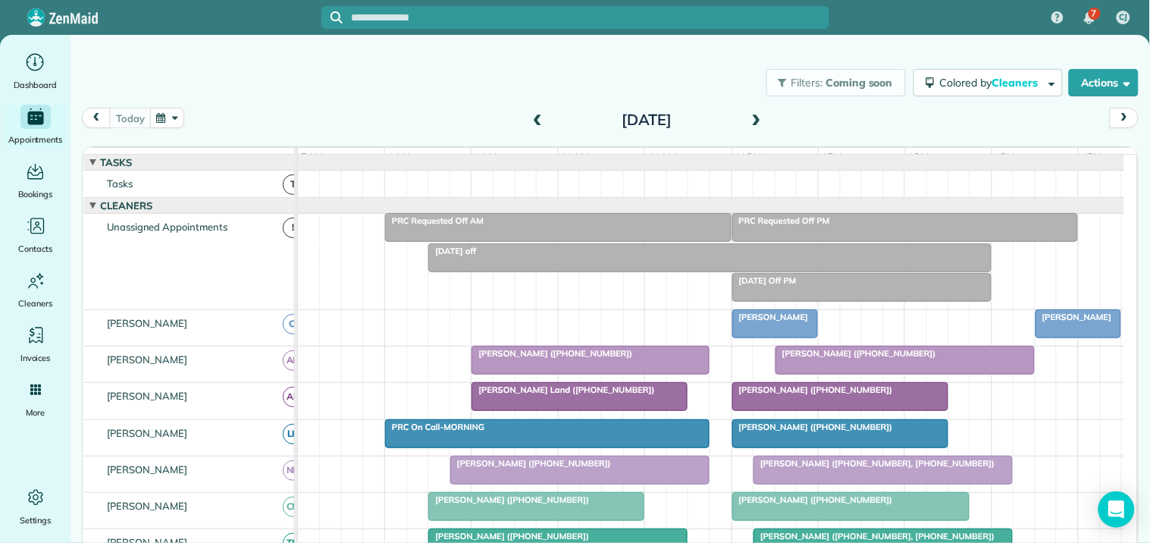
click at [760, 118] on span at bounding box center [757, 121] width 17 height 14
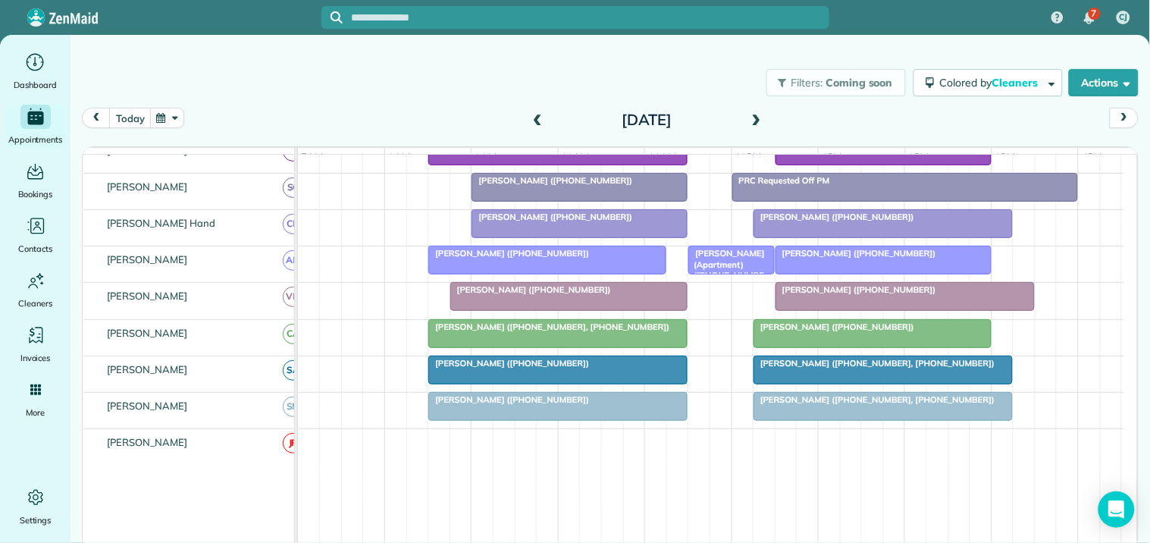
scroll to position [421, 0]
click at [564, 294] on span "[PERSON_NAME] ([PHONE_NUMBER])" at bounding box center [531, 289] width 162 height 11
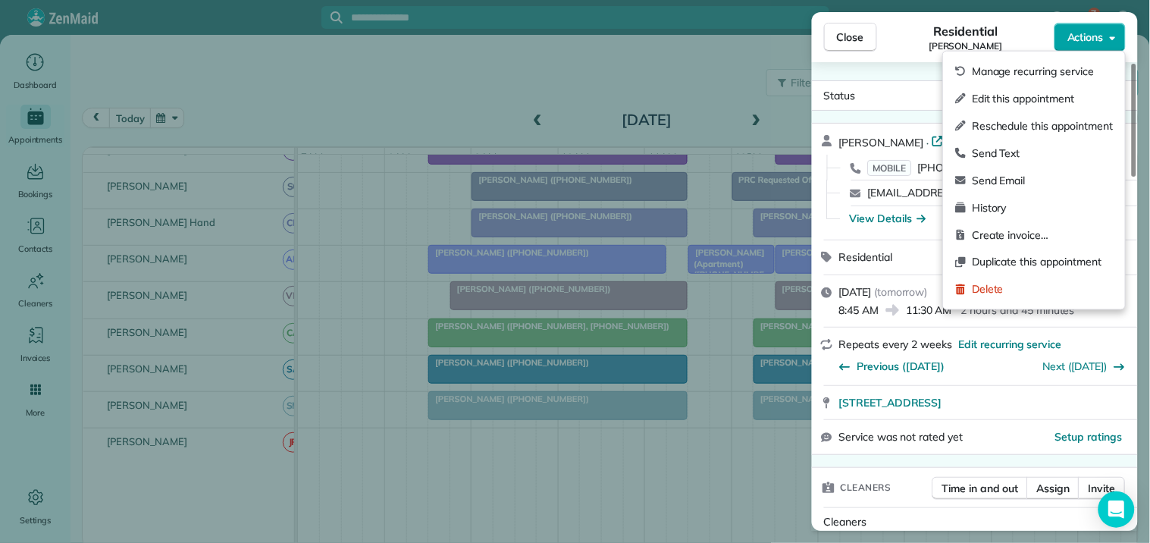
click at [1080, 39] on span "Actions" at bounding box center [1086, 37] width 36 height 15
click at [1035, 95] on span "Edit this appointment" at bounding box center [1042, 98] width 141 height 15
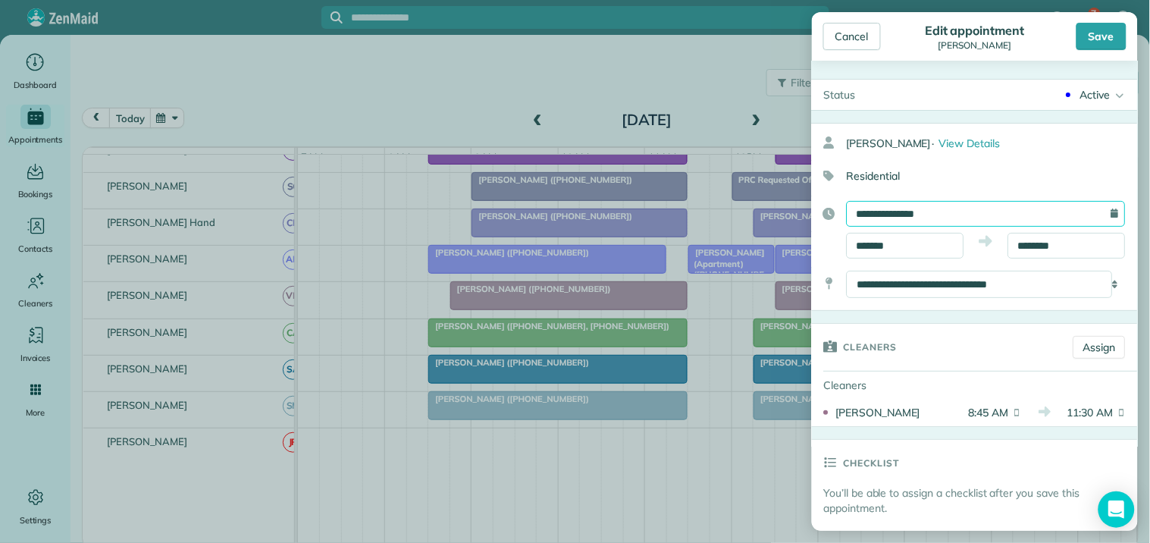
click at [946, 213] on input "**********" at bounding box center [986, 214] width 279 height 26
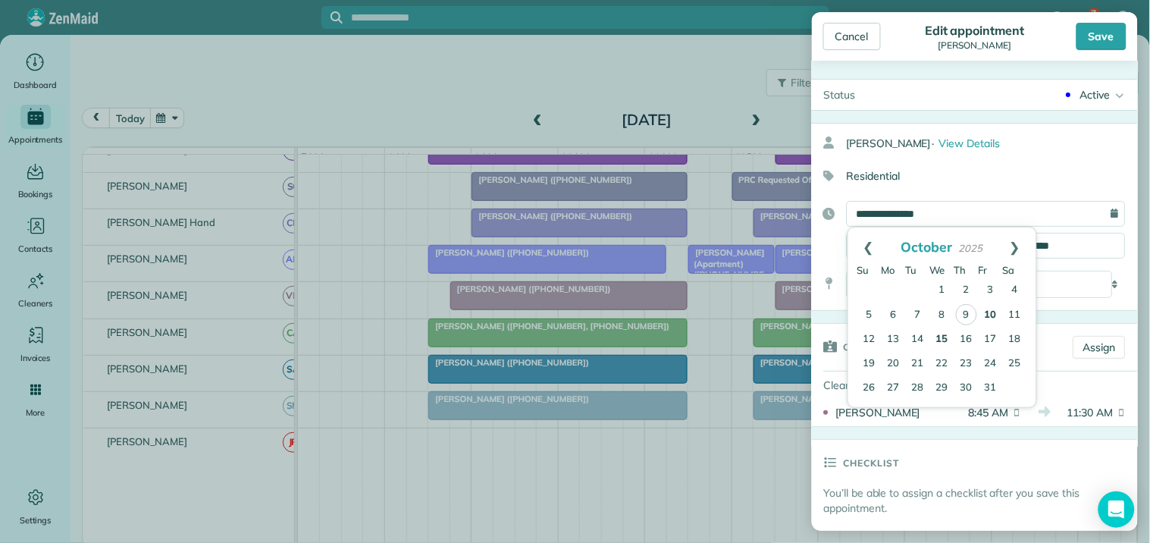
click at [942, 336] on link "15" at bounding box center [943, 340] width 24 height 24
type input "**********"
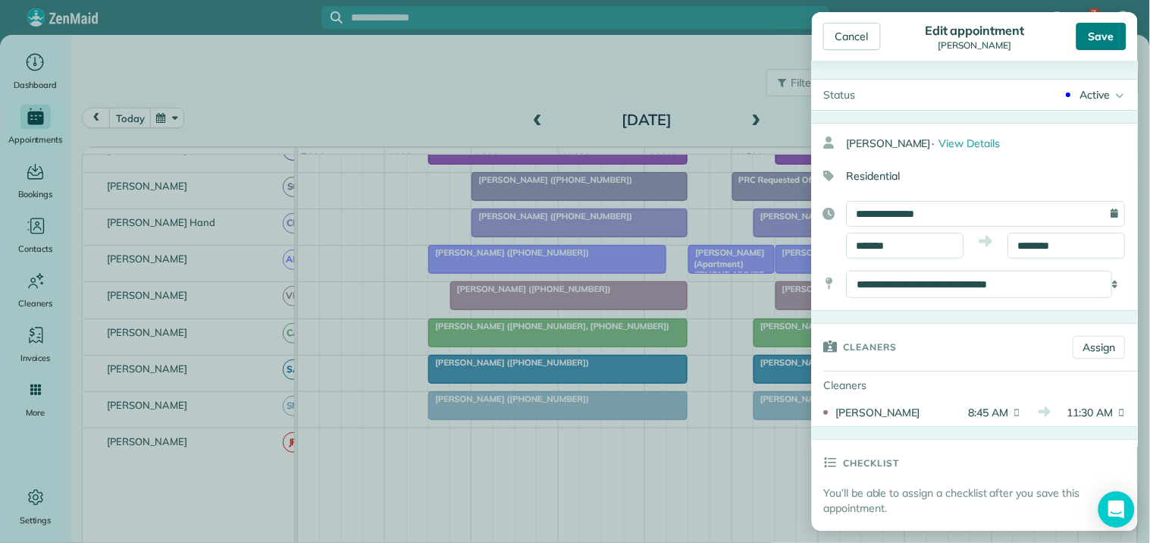
click at [1113, 33] on div "Save" at bounding box center [1102, 36] width 50 height 27
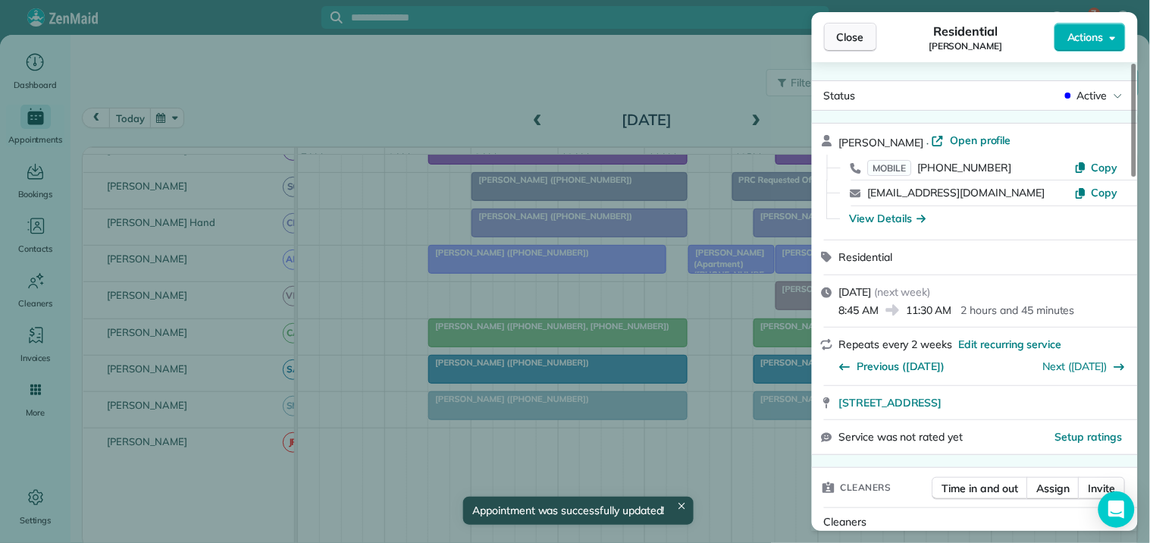
click at [852, 41] on span "Close" at bounding box center [850, 37] width 27 height 15
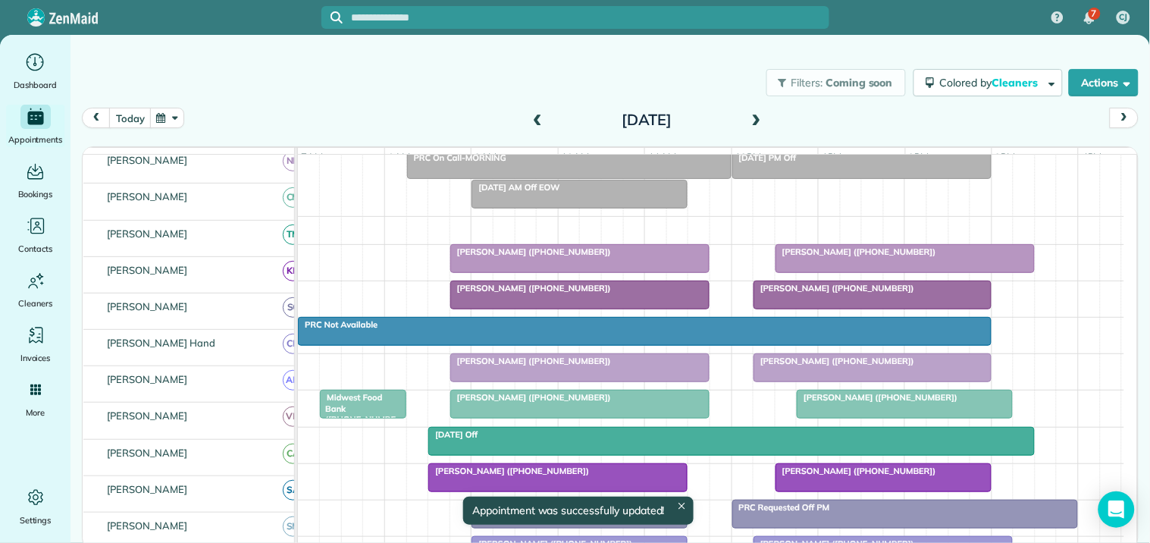
scroll to position [84, 0]
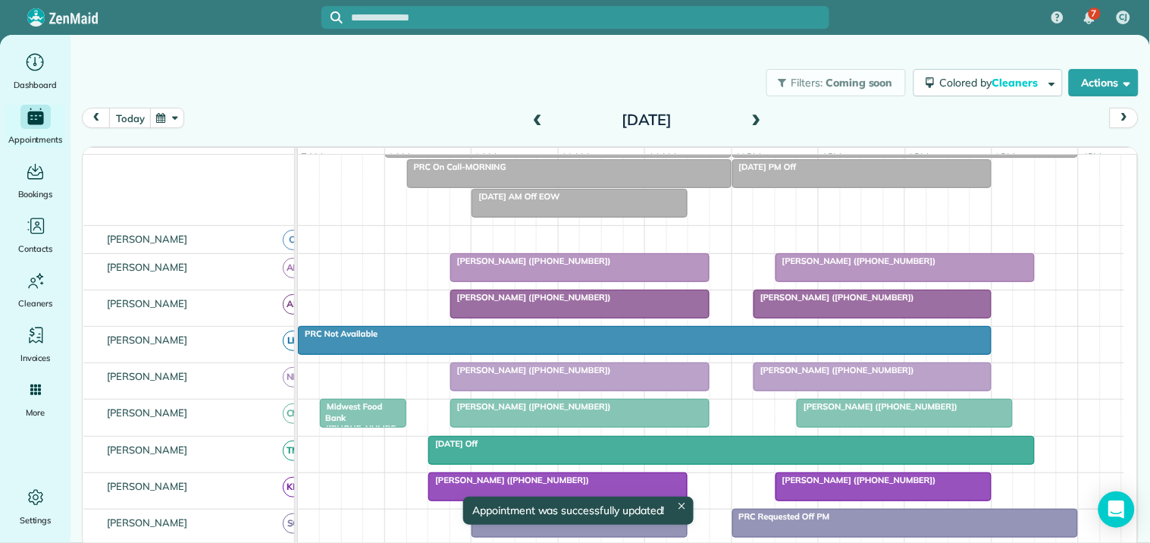
click at [704, 354] on div at bounding box center [645, 340] width 692 height 27
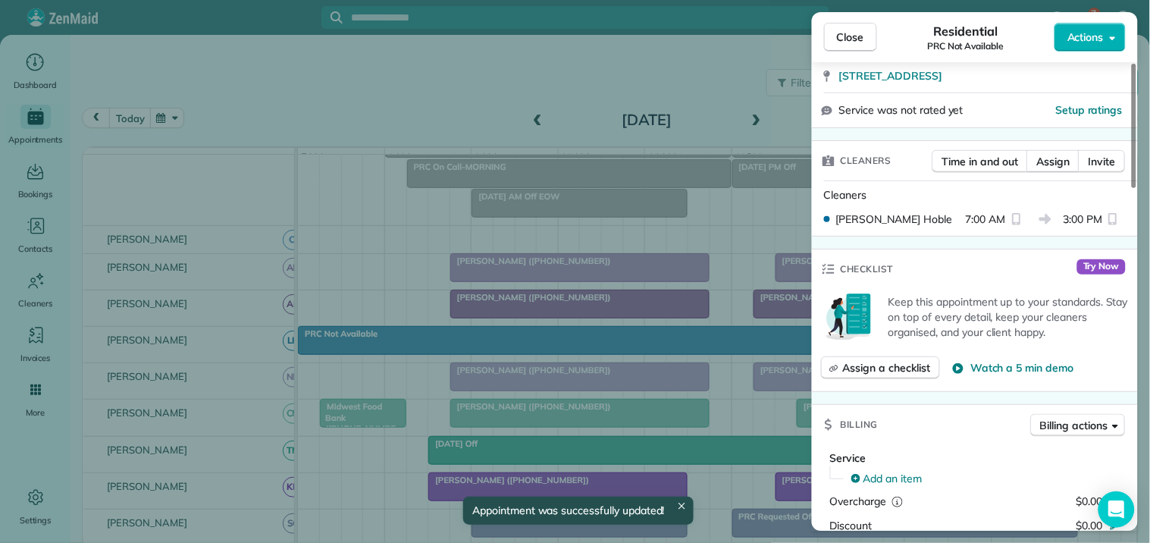
scroll to position [337, 0]
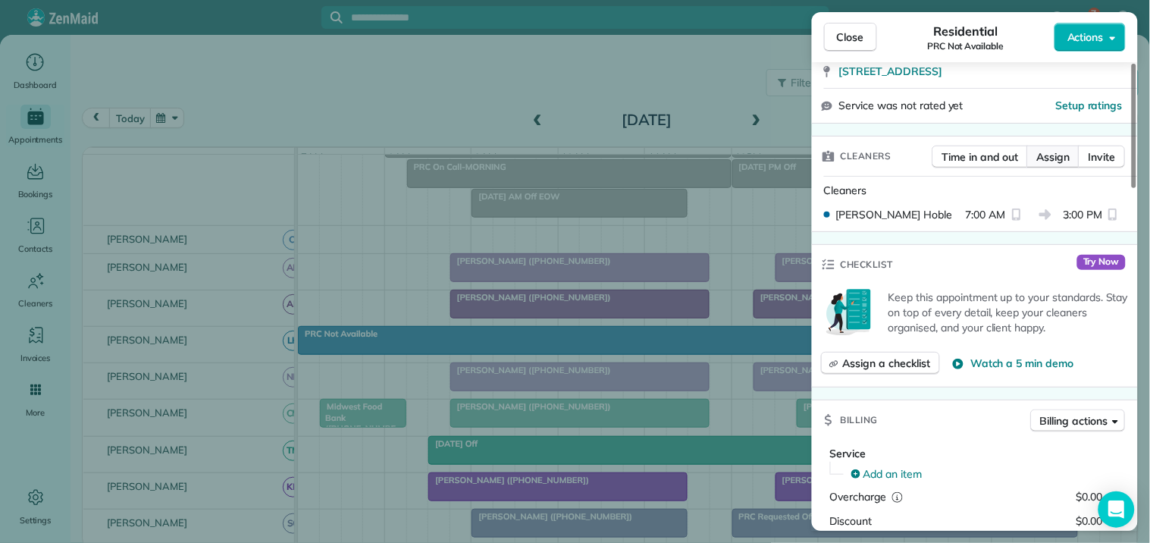
click at [1057, 155] on span "Assign" at bounding box center [1053, 156] width 33 height 15
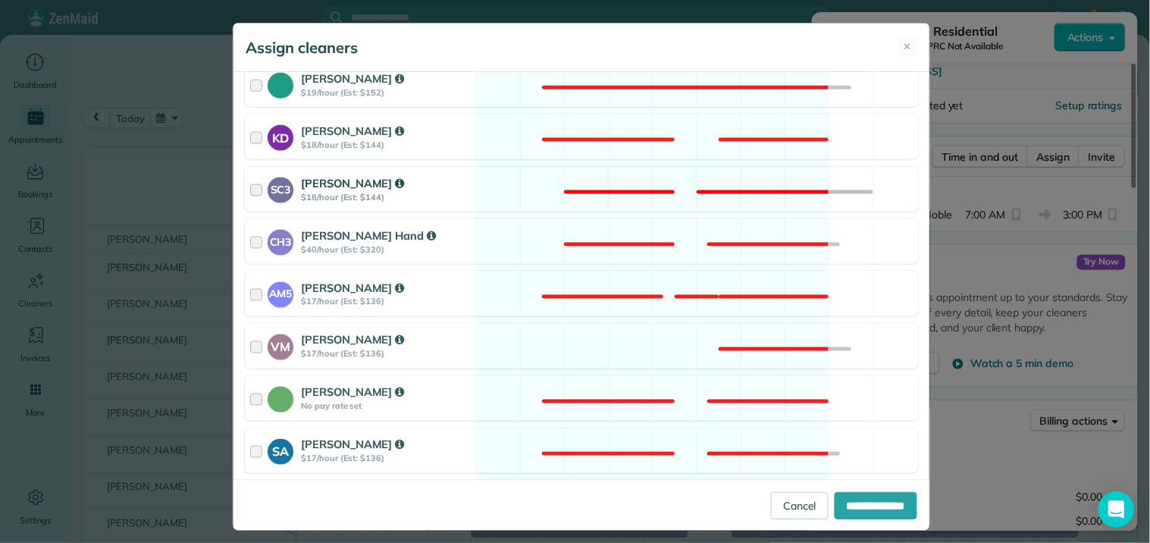
scroll to position [589, 0]
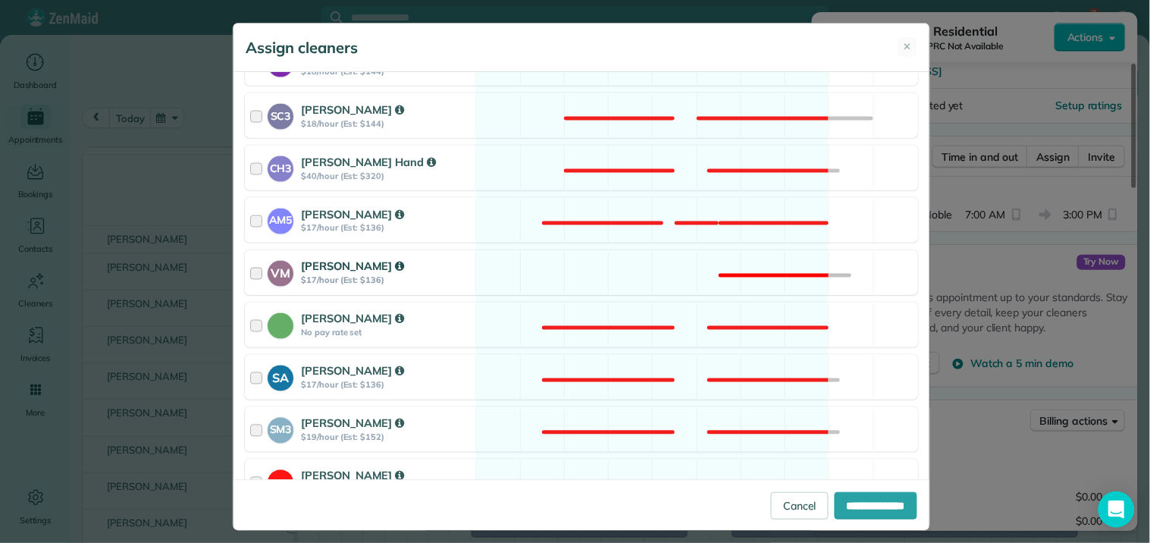
click at [656, 281] on div "VM [PERSON_NAME] $17/hour (Est: $136) Not available" at bounding box center [581, 272] width 673 height 45
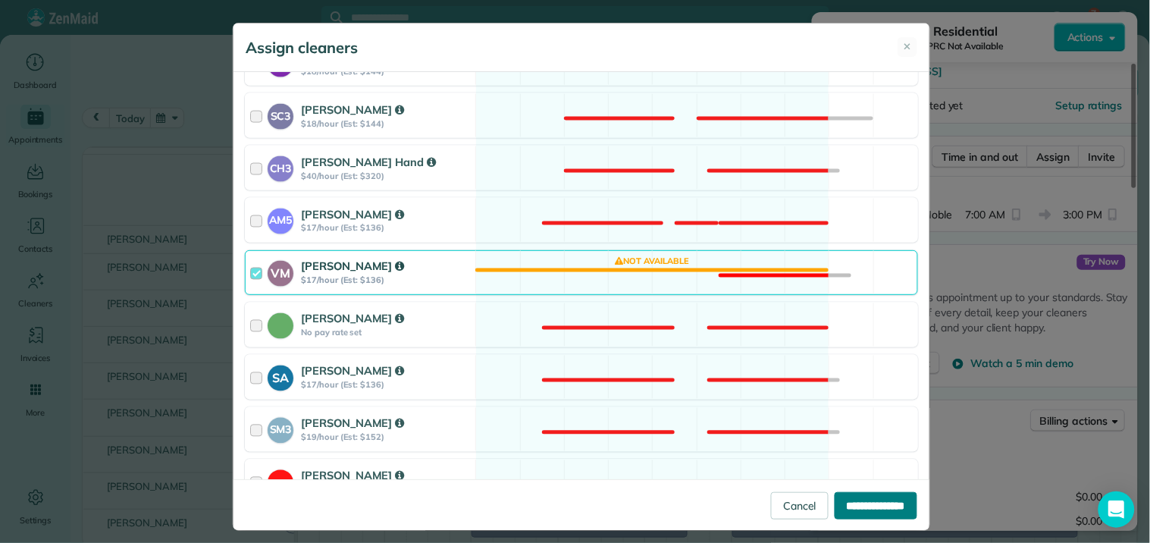
click at [860, 504] on input "**********" at bounding box center [876, 505] width 83 height 27
type input "**********"
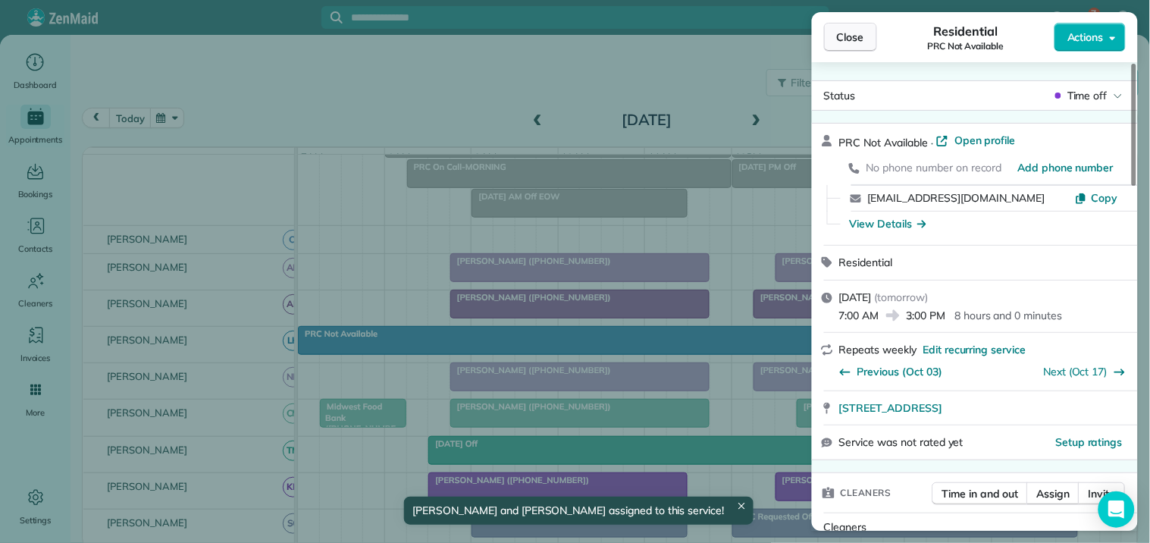
click at [862, 38] on span "Close" at bounding box center [850, 37] width 27 height 15
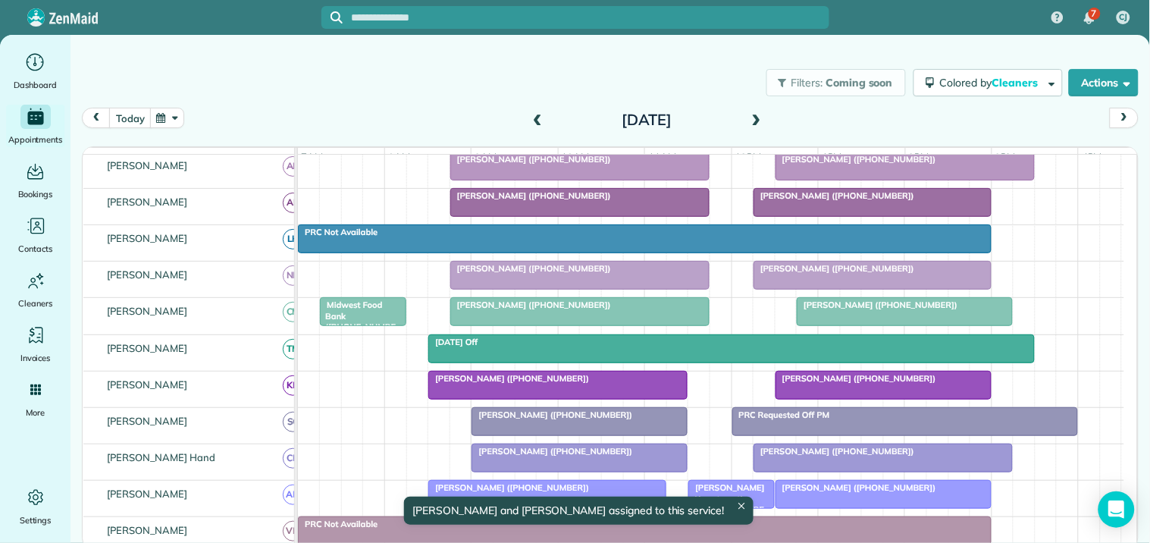
scroll to position [337, 0]
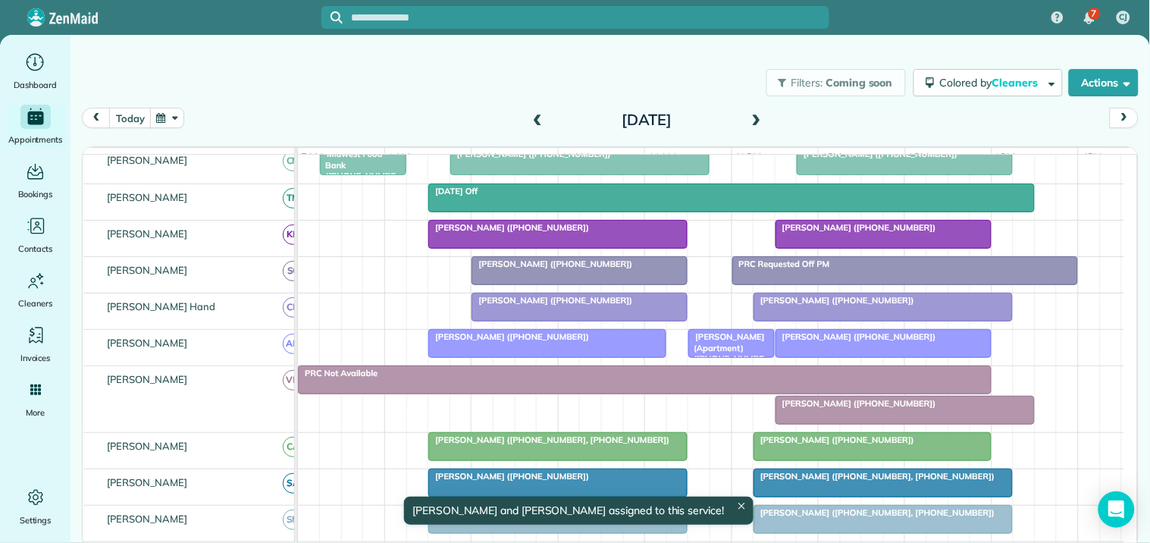
click at [871, 424] on div at bounding box center [906, 410] width 258 height 27
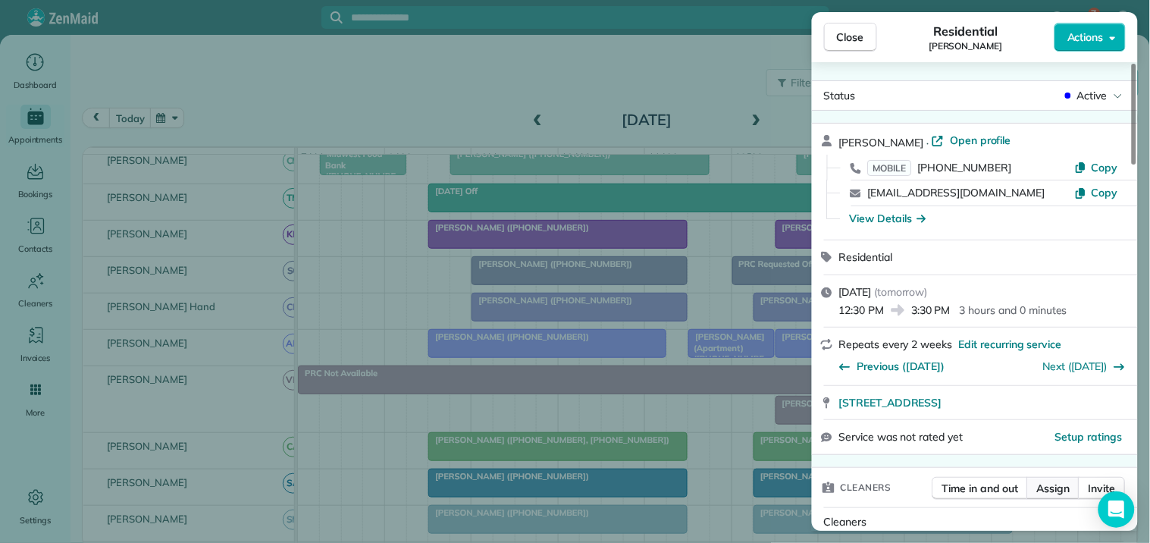
click at [1049, 488] on span "Assign" at bounding box center [1053, 488] width 33 height 15
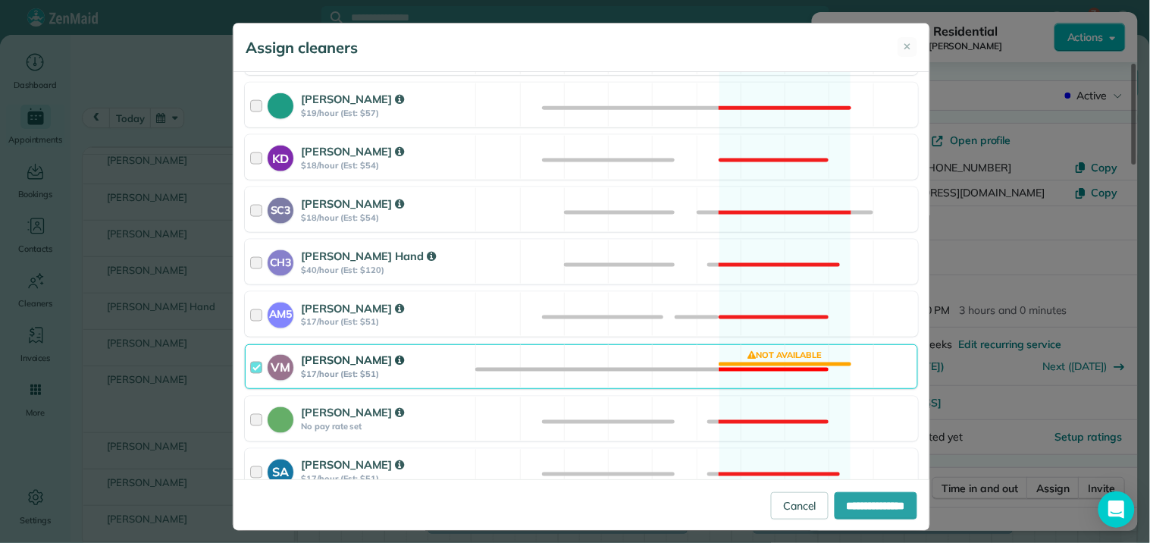
scroll to position [505, 0]
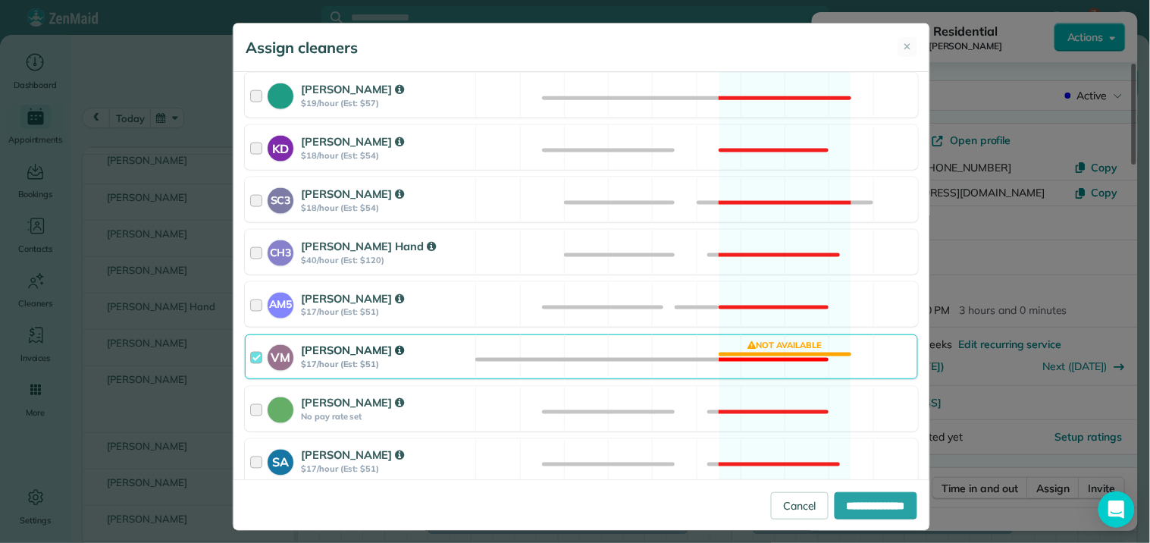
click at [756, 353] on div "VM [PERSON_NAME] $17/hour (Est: $51) Not available" at bounding box center [581, 356] width 673 height 45
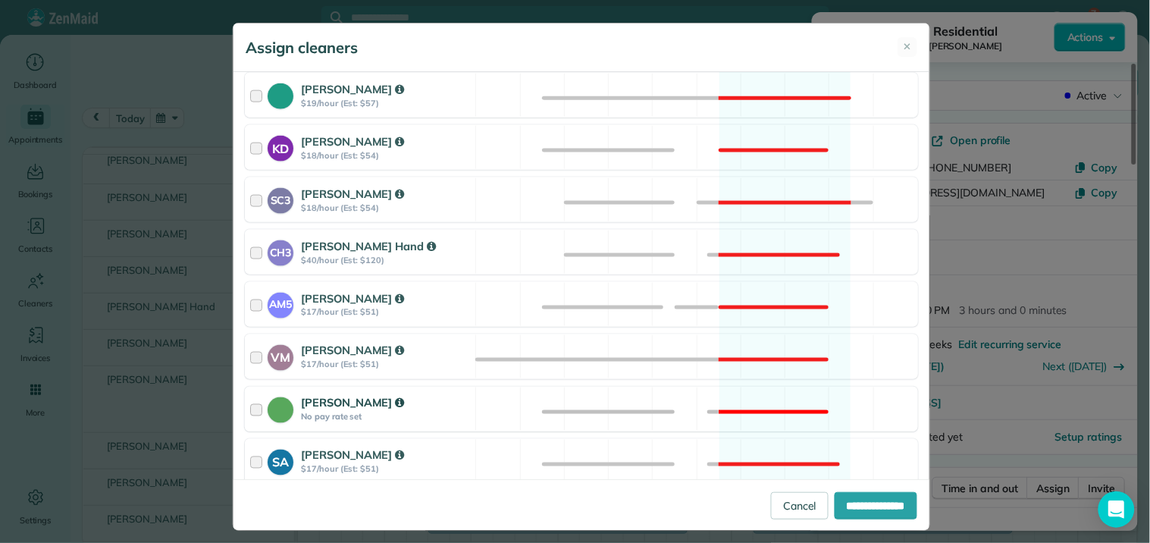
click at [757, 394] on div "[PERSON_NAME] No pay rate set Not available" at bounding box center [581, 409] width 673 height 45
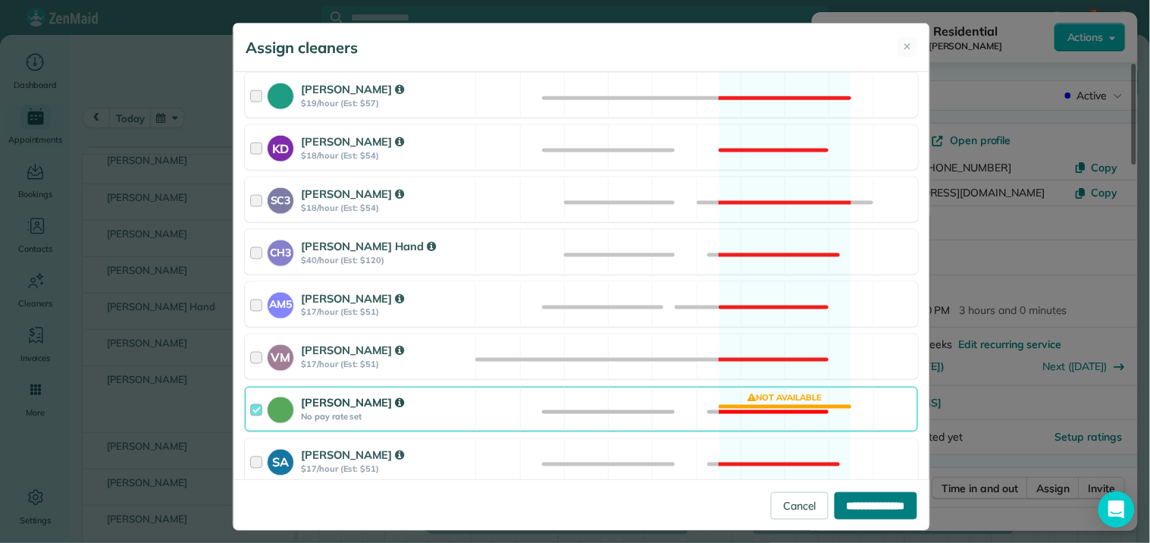
click at [848, 495] on input "**********" at bounding box center [876, 505] width 83 height 27
type input "**********"
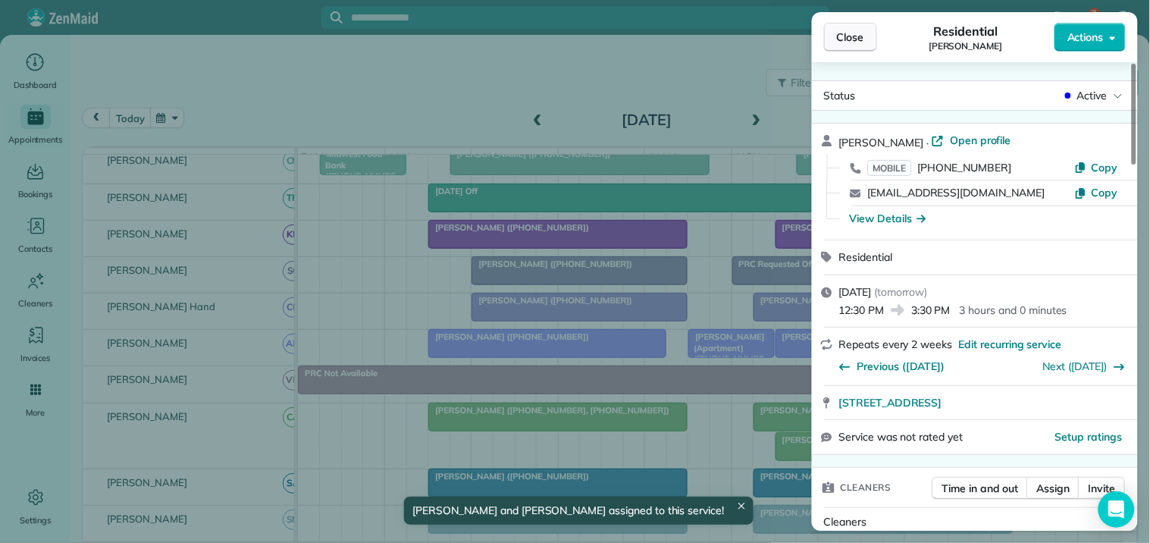
click at [859, 30] on span "Close" at bounding box center [850, 37] width 27 height 15
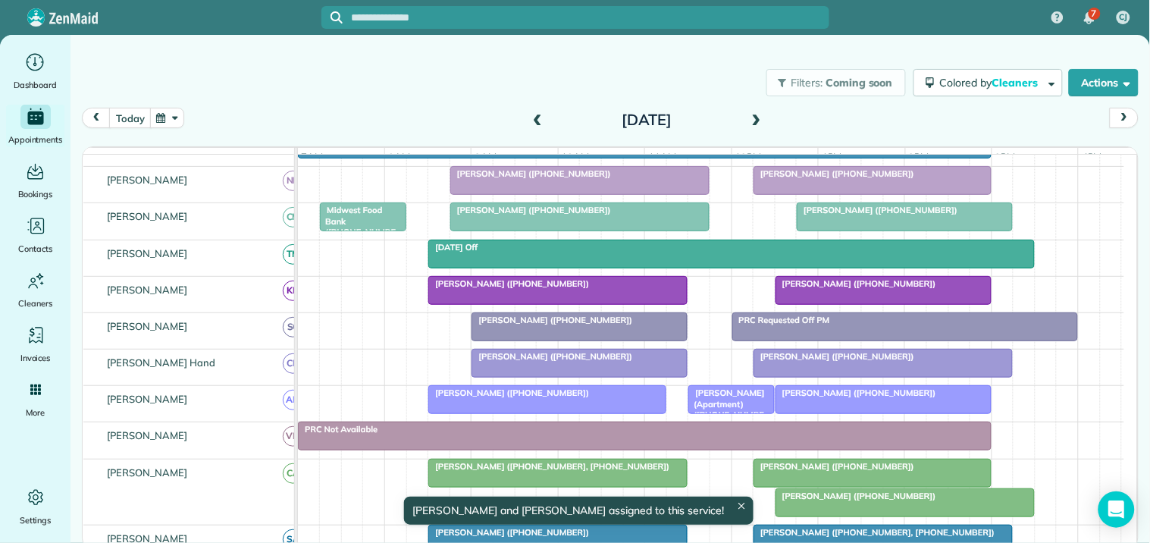
scroll to position [253, 0]
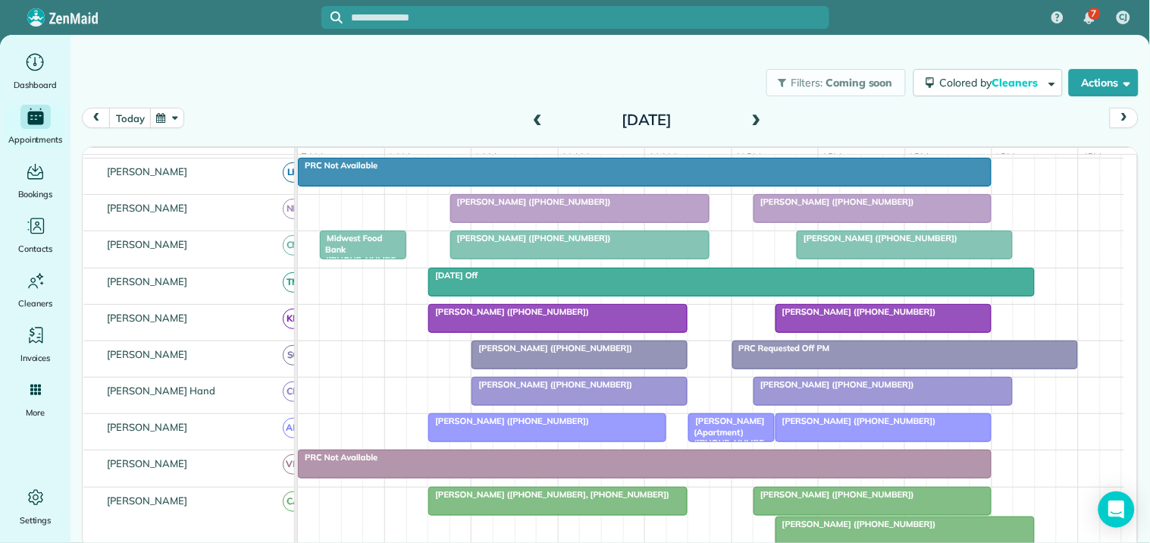
click at [438, 73] on div "Filters: Coming soon Colored by Cleaners Color by Cleaner Color by Team Color b…" at bounding box center [611, 83] width 1080 height 50
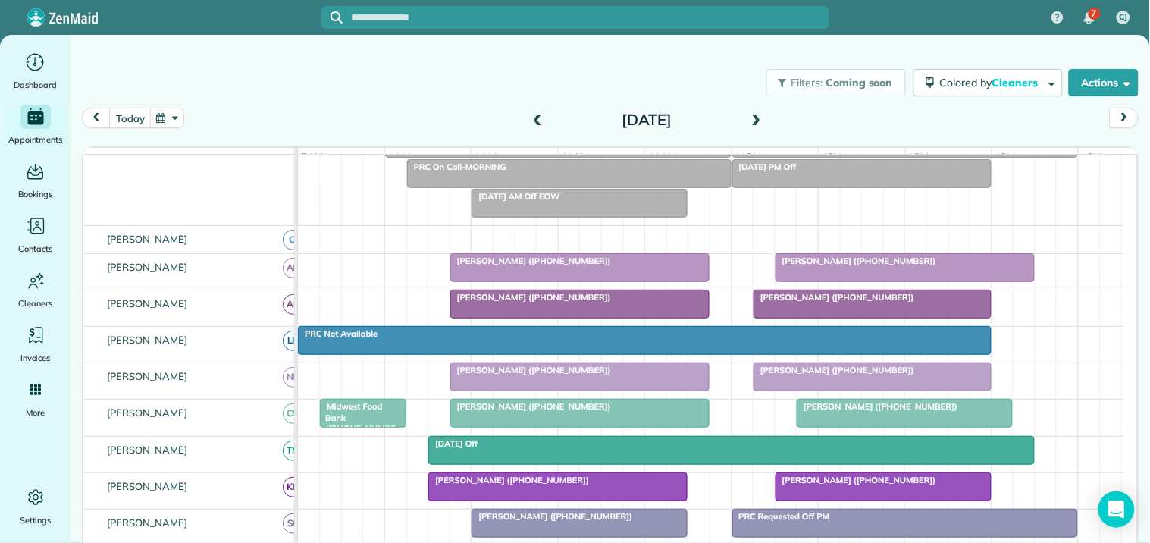
scroll to position [337, 0]
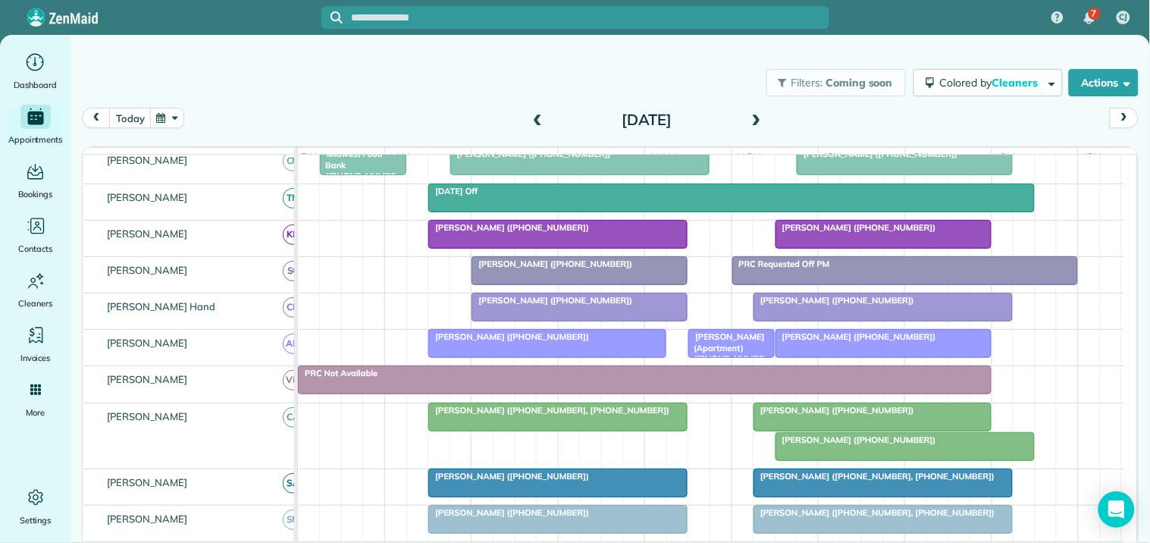
click at [398, 73] on div "Filters: Coming soon Colored by Cleaners Color by Cleaner Color by Team Color b…" at bounding box center [611, 83] width 1080 height 50
